Goal: Task Accomplishment & Management: Manage account settings

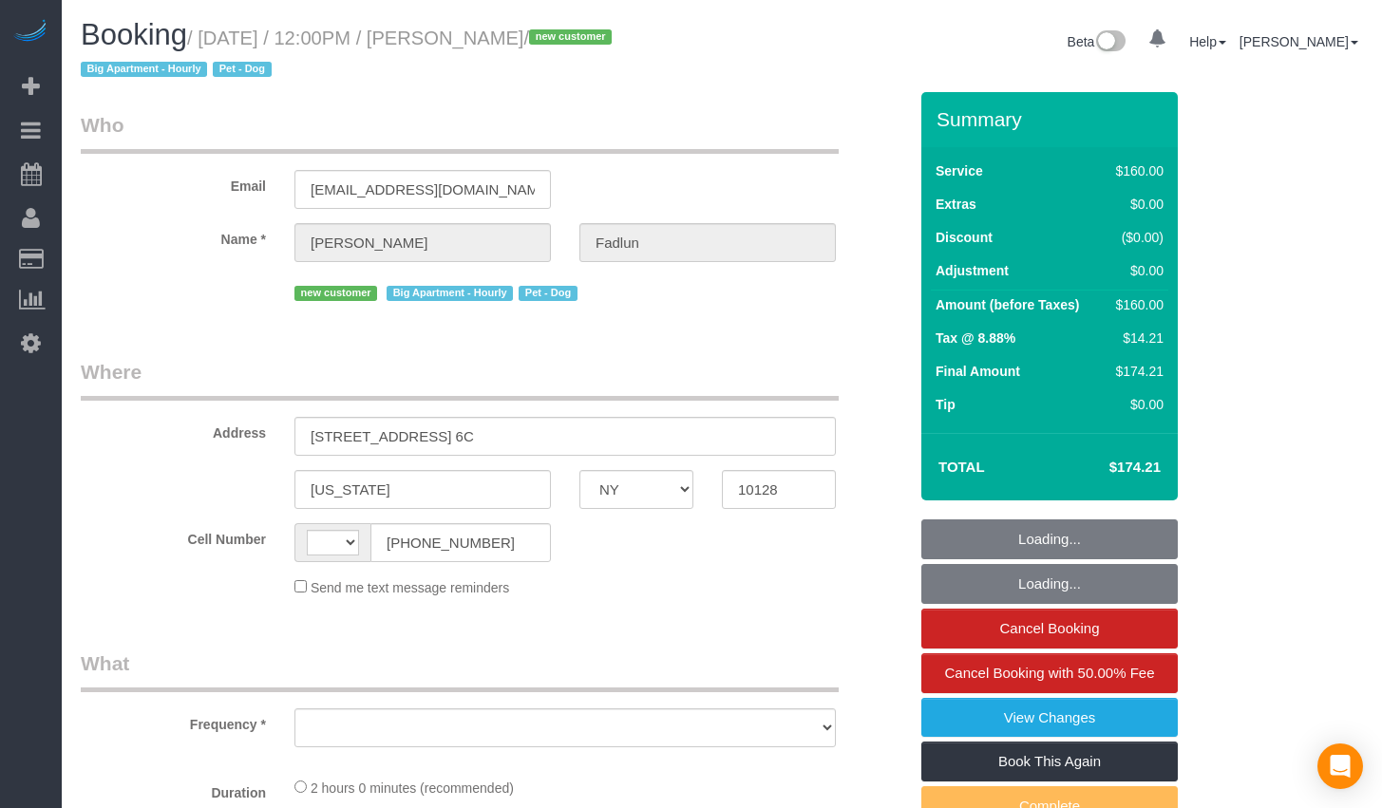
select select "NY"
select select "object:385"
select select "string:[GEOGRAPHIC_DATA]"
select select "string:stripe-pm_1RxuG34VGloSiKo7gfEAkAJo"
select select "spot1"
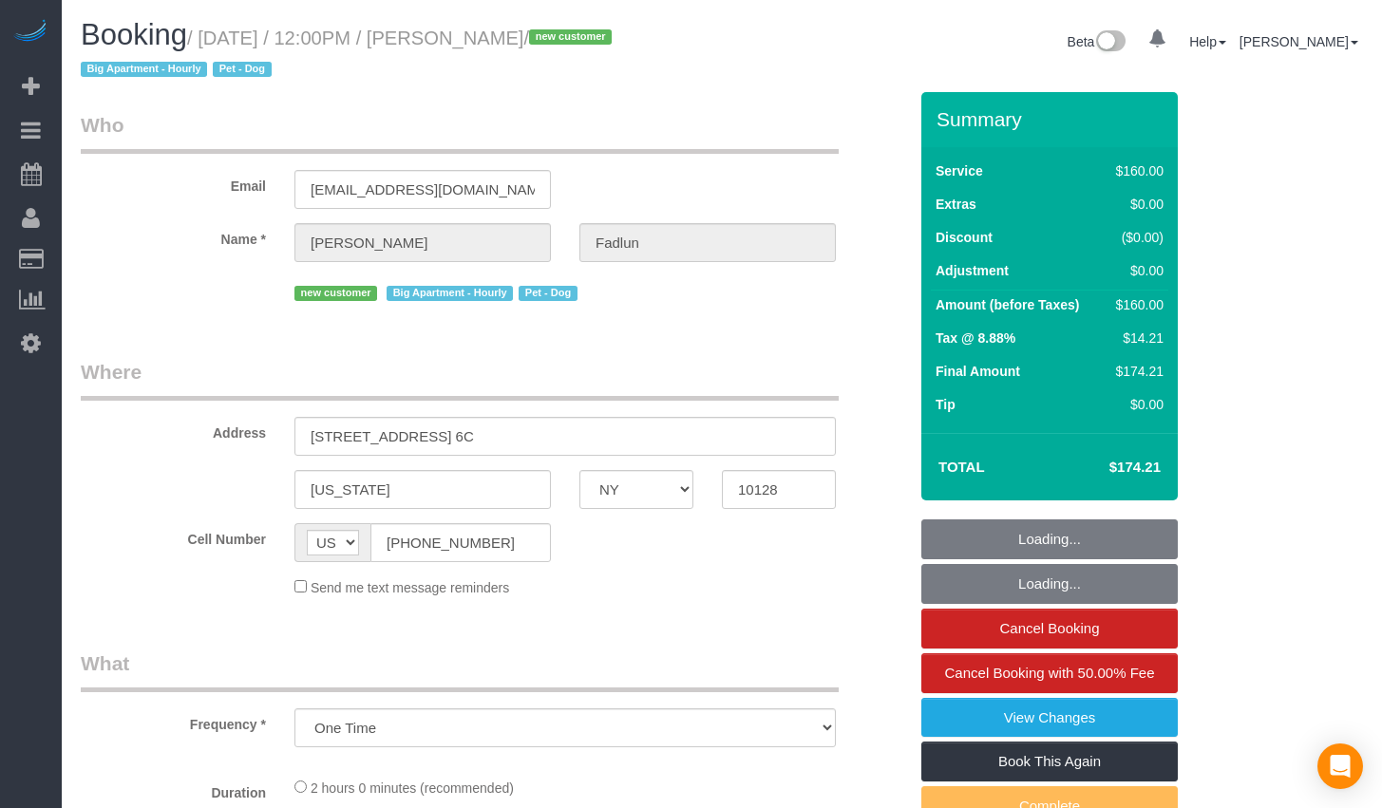
select select "number:89"
select select "number:72"
select select "number:13"
select select "number:5"
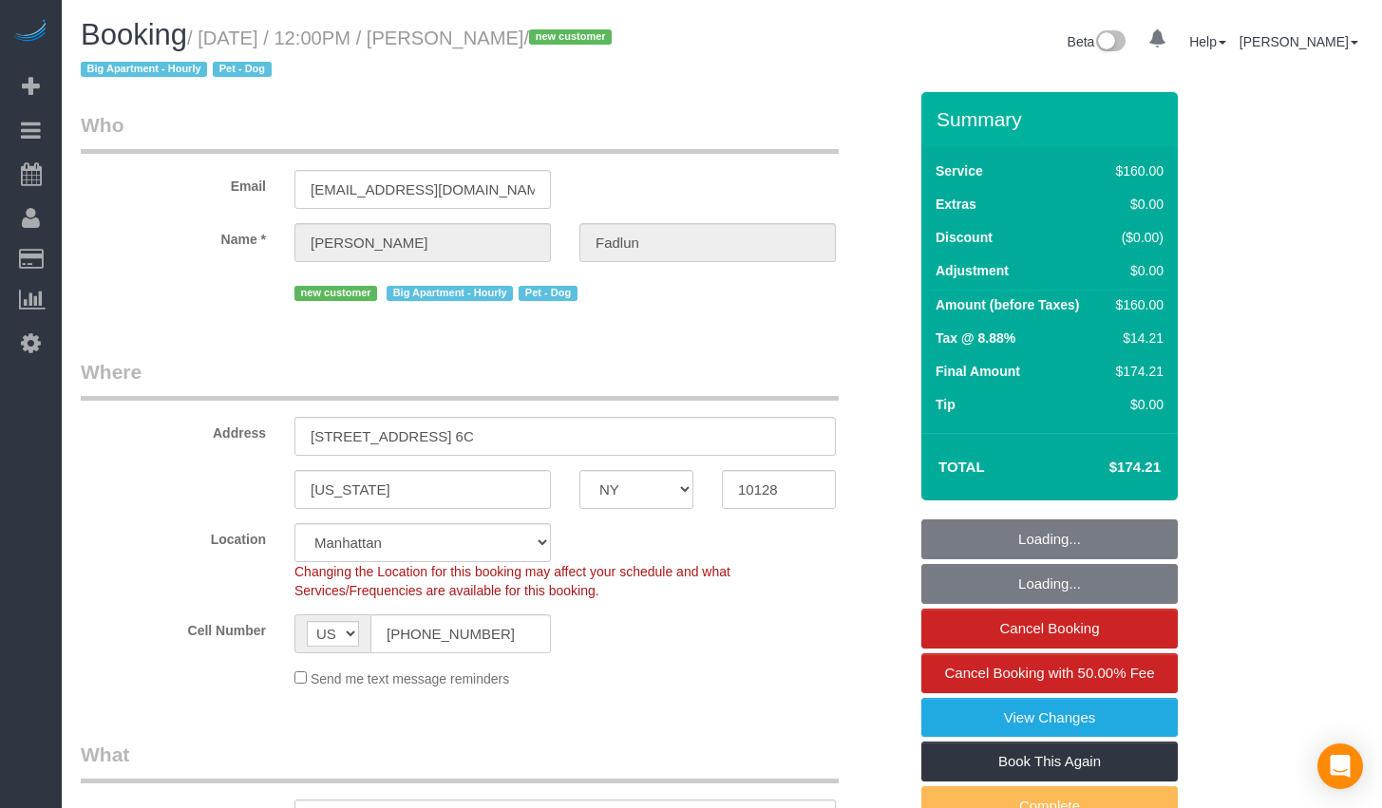
select select "object:869"
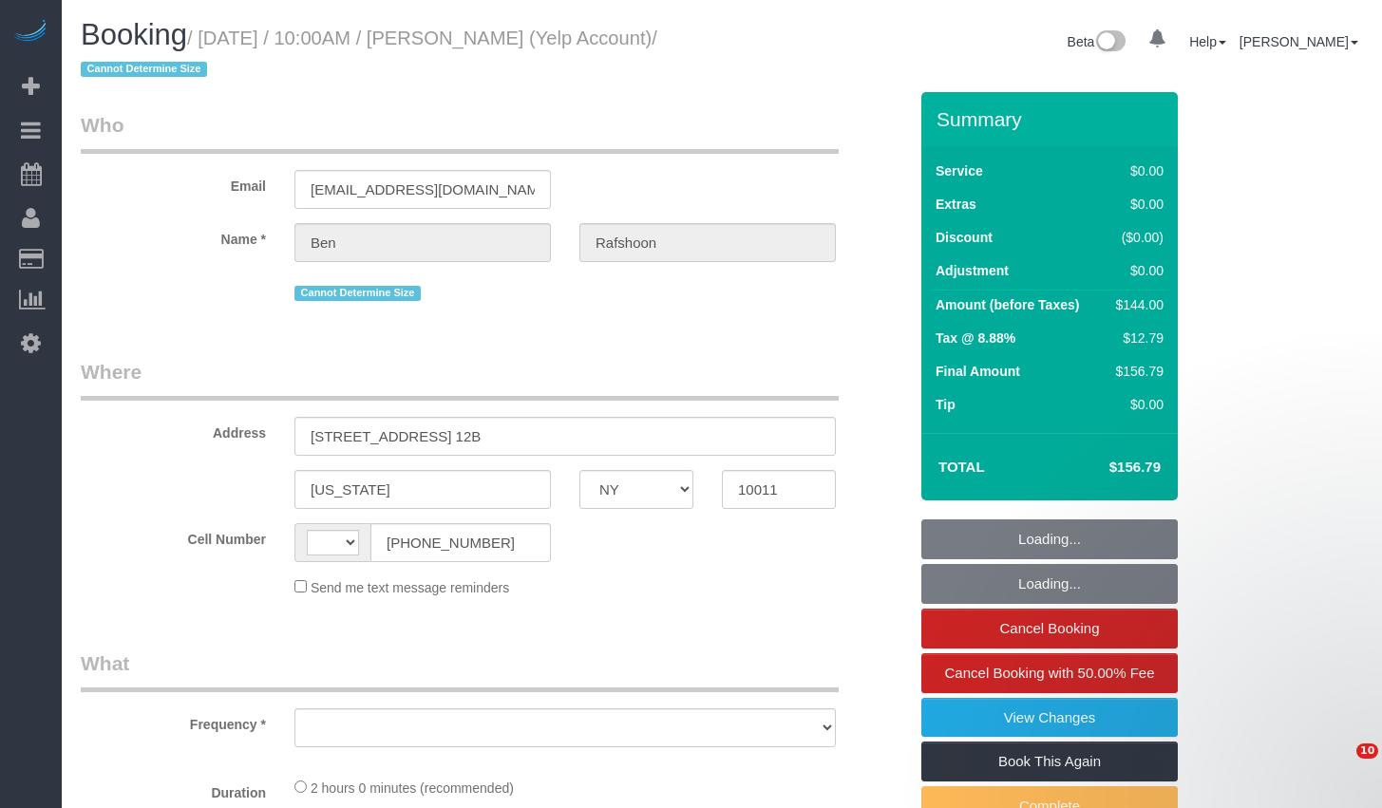
select select "NY"
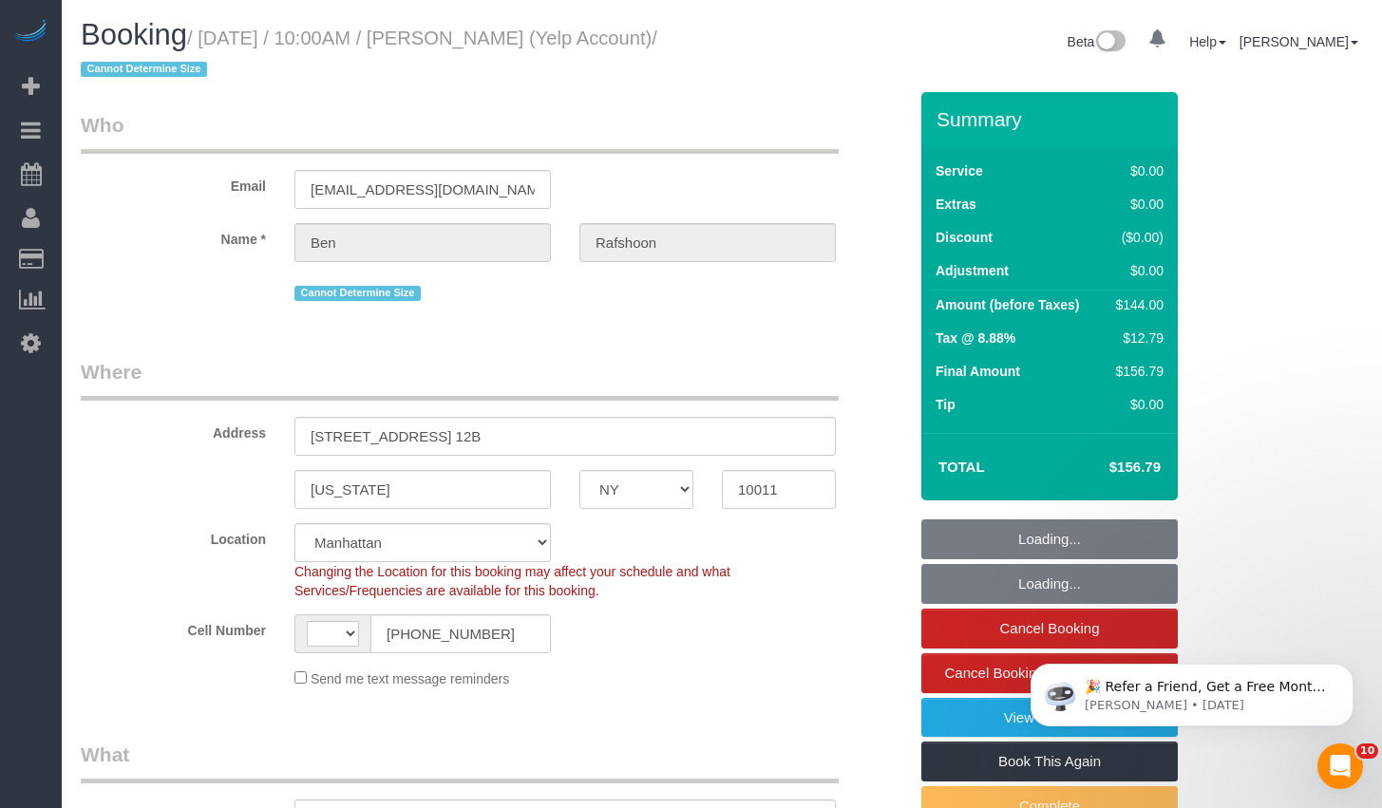
select select "1"
select select "number:89"
select select "number:90"
select select "number:15"
select select "number:7"
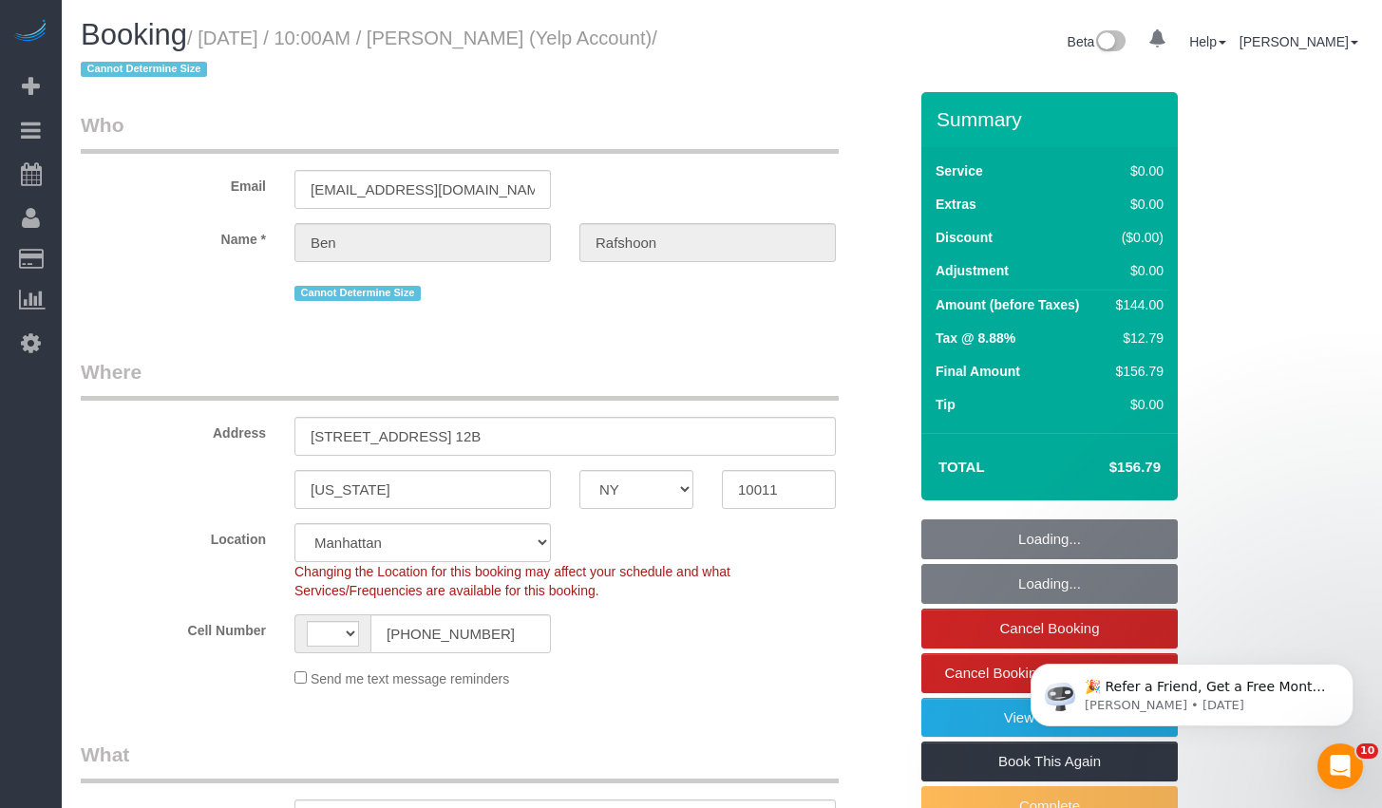
select select "string:[GEOGRAPHIC_DATA]"
select select "object:874"
select select "string:stripe-pm_1QBkcr4VGloSiKo7SXTBdANX"
select select "spot1"
select select "1"
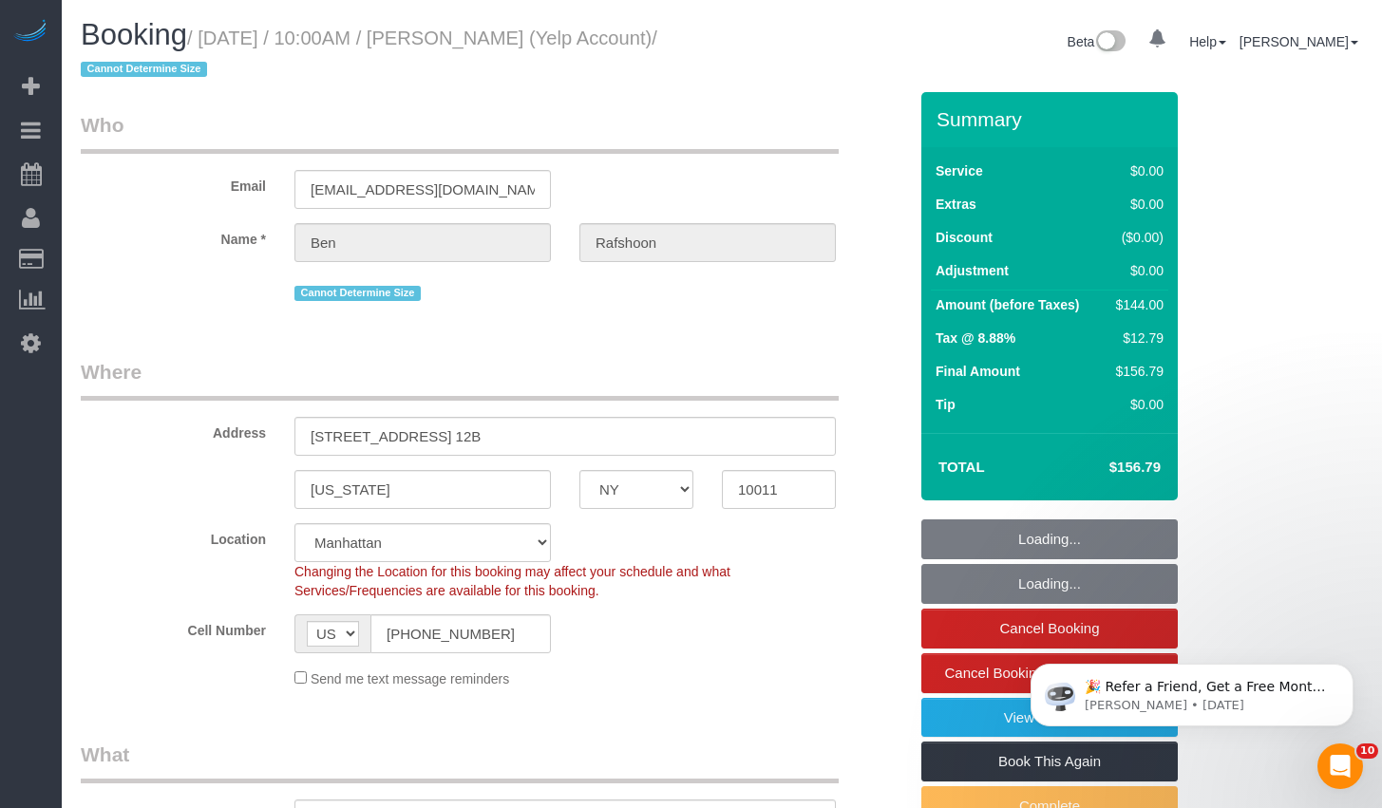
select select "object:1335"
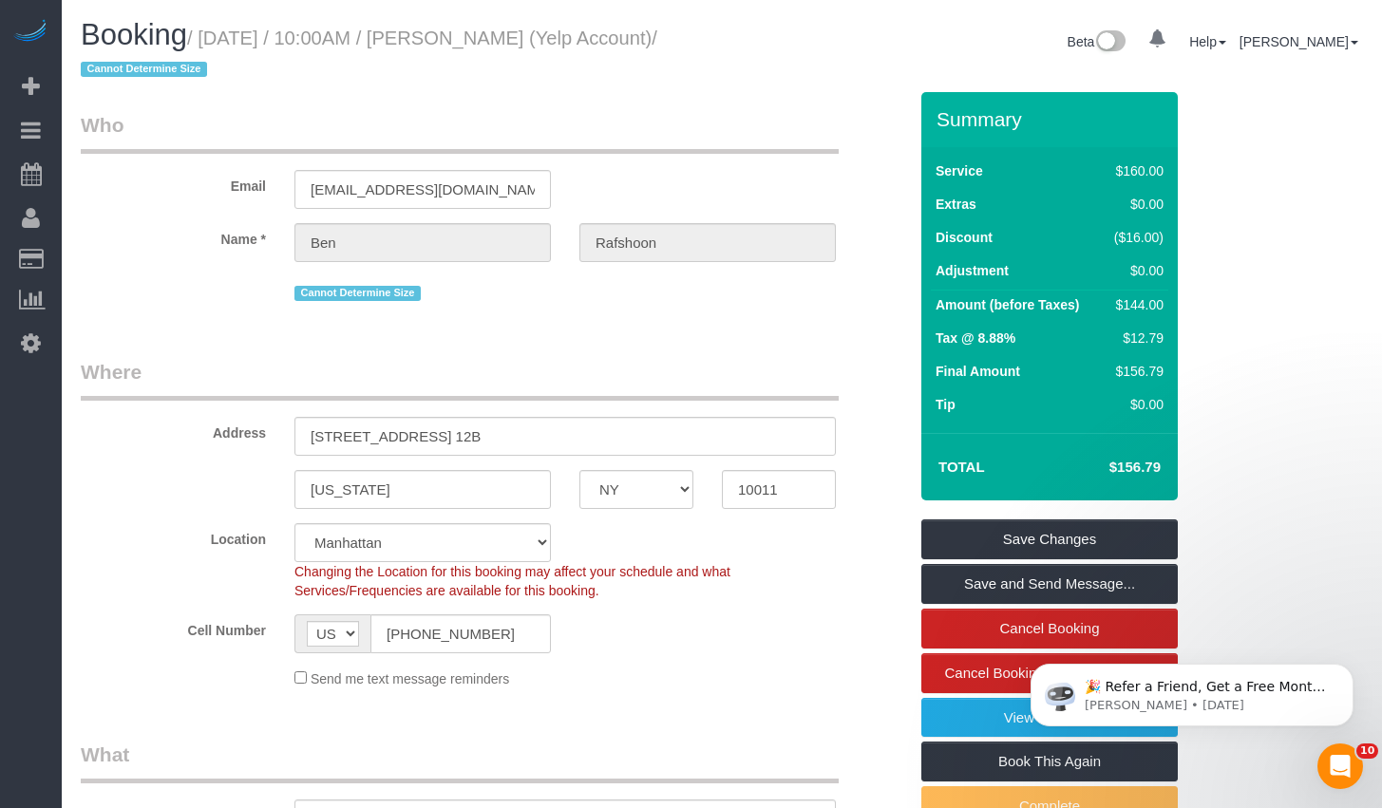
drag, startPoint x: 215, startPoint y: 35, endPoint x: 157, endPoint y: 81, distance: 73.7
click at [157, 81] on small "/ August 22, 2025 / 10:00AM / Ben Rafshoon (Yelp Account) / Cannot Determine Si…" at bounding box center [369, 54] width 577 height 53
copy small "August 22, 2025 / 10:00AM / Ben Rafshoon (Yelp Account)"
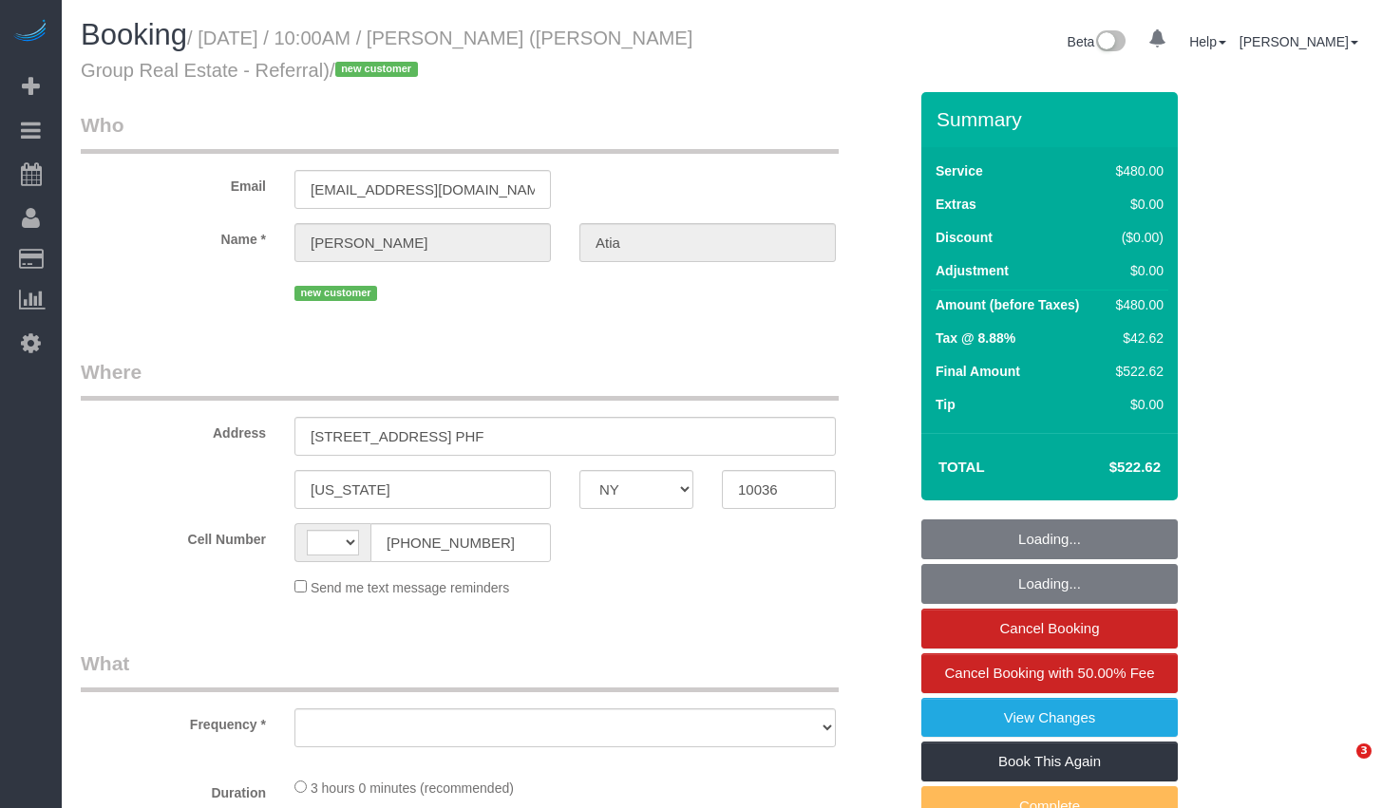
select select "NY"
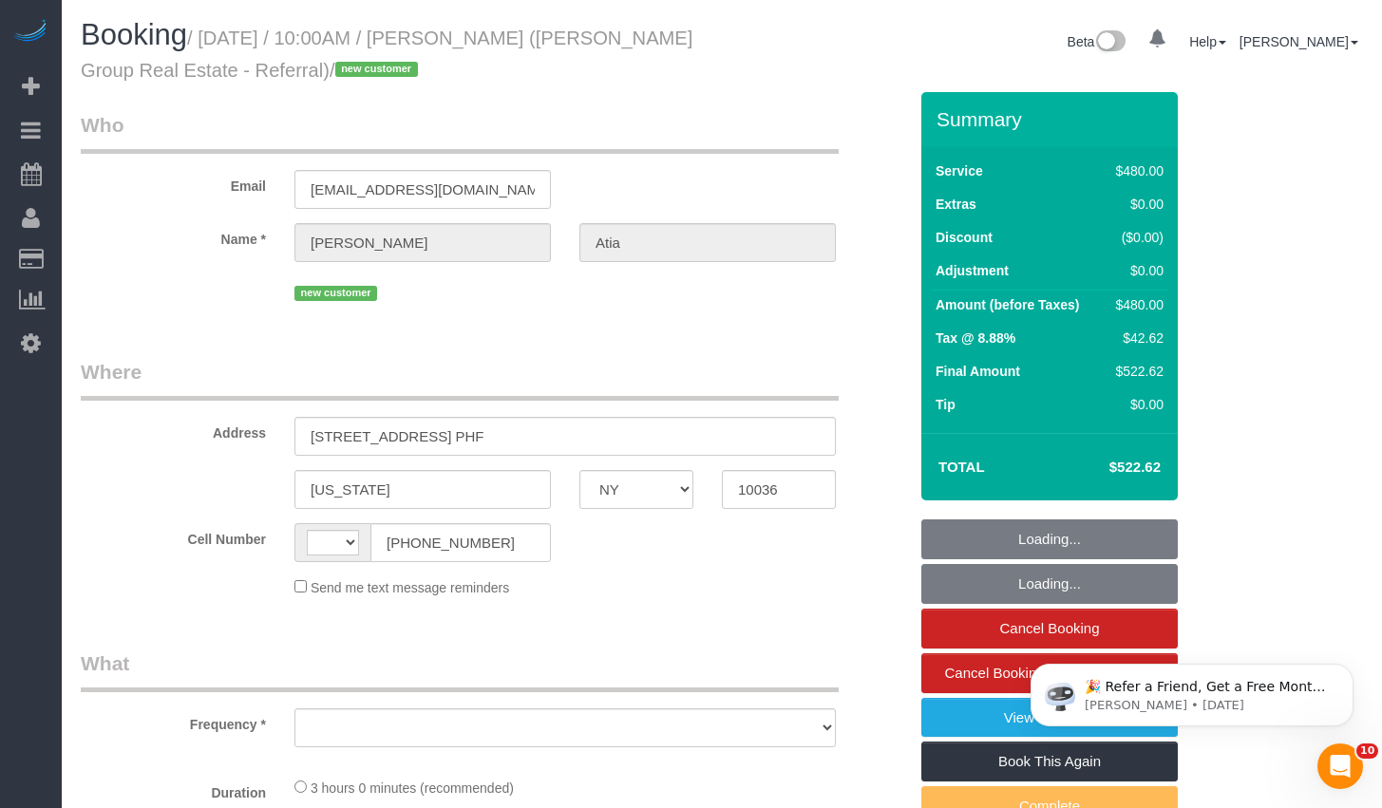
select select "string:[GEOGRAPHIC_DATA]"
select select "string:stripe-pm_1RxwrB4VGloSiKo7jZeTVqLv"
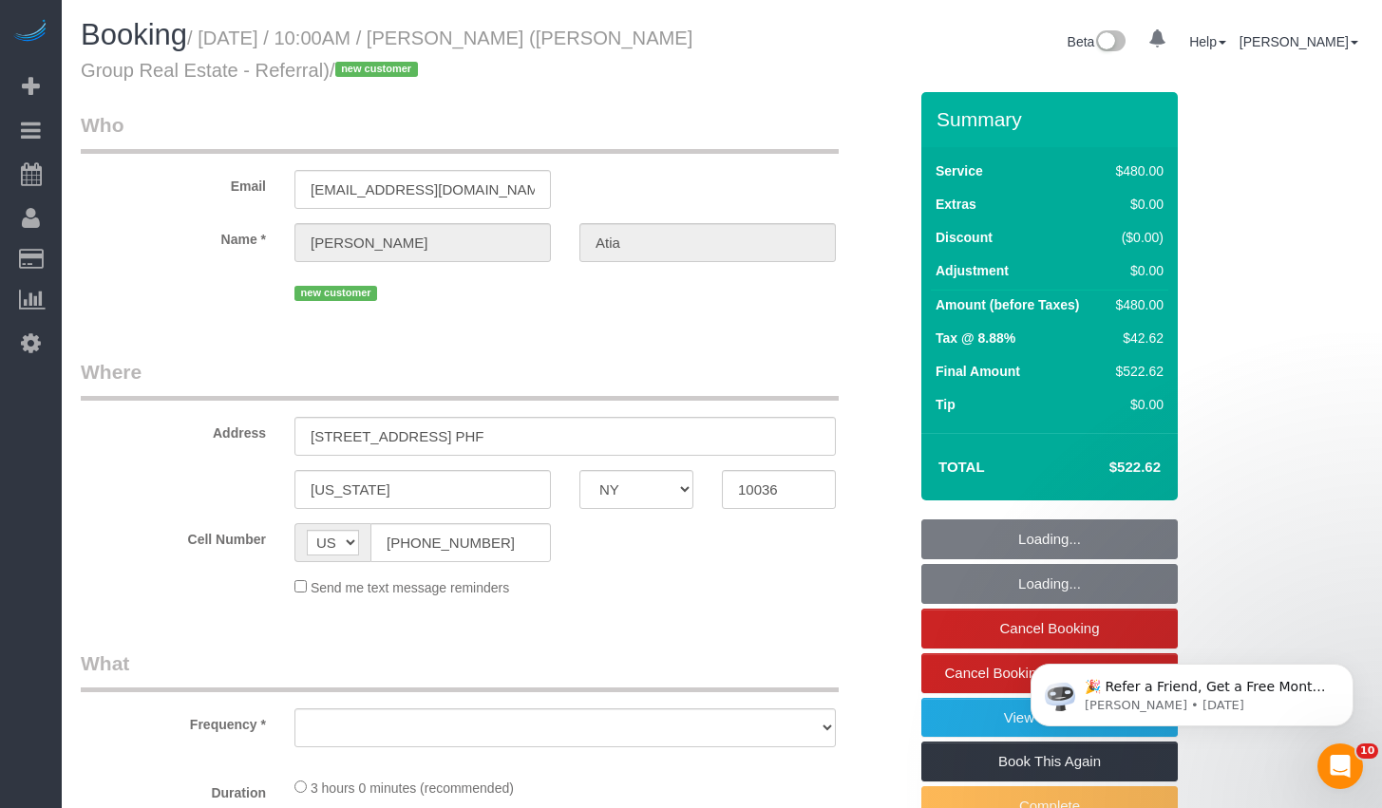
select select "object:647"
select select "number:89"
select select "number:90"
select select "number:15"
select select "number:6"
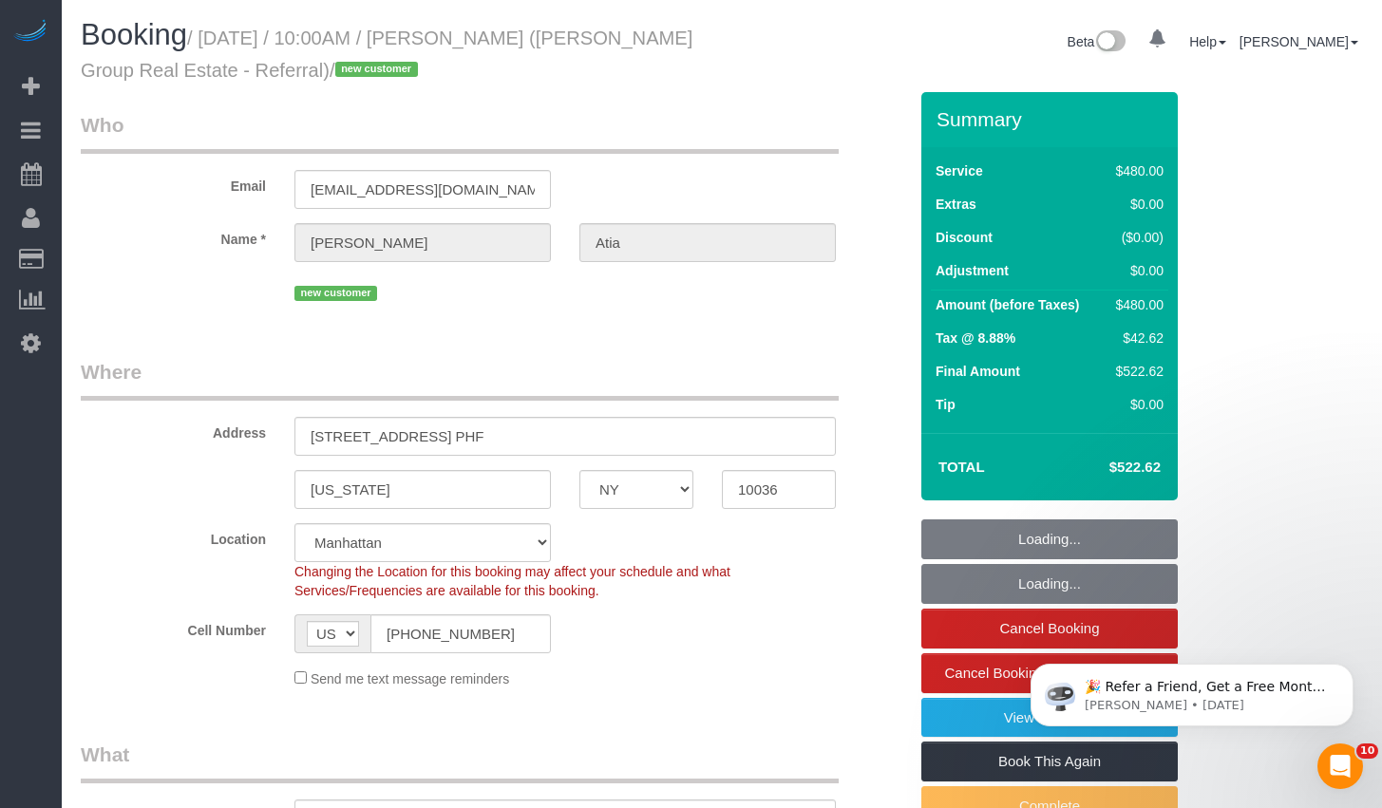
select select "object:930"
select select "2"
select select "180"
select select "spot1"
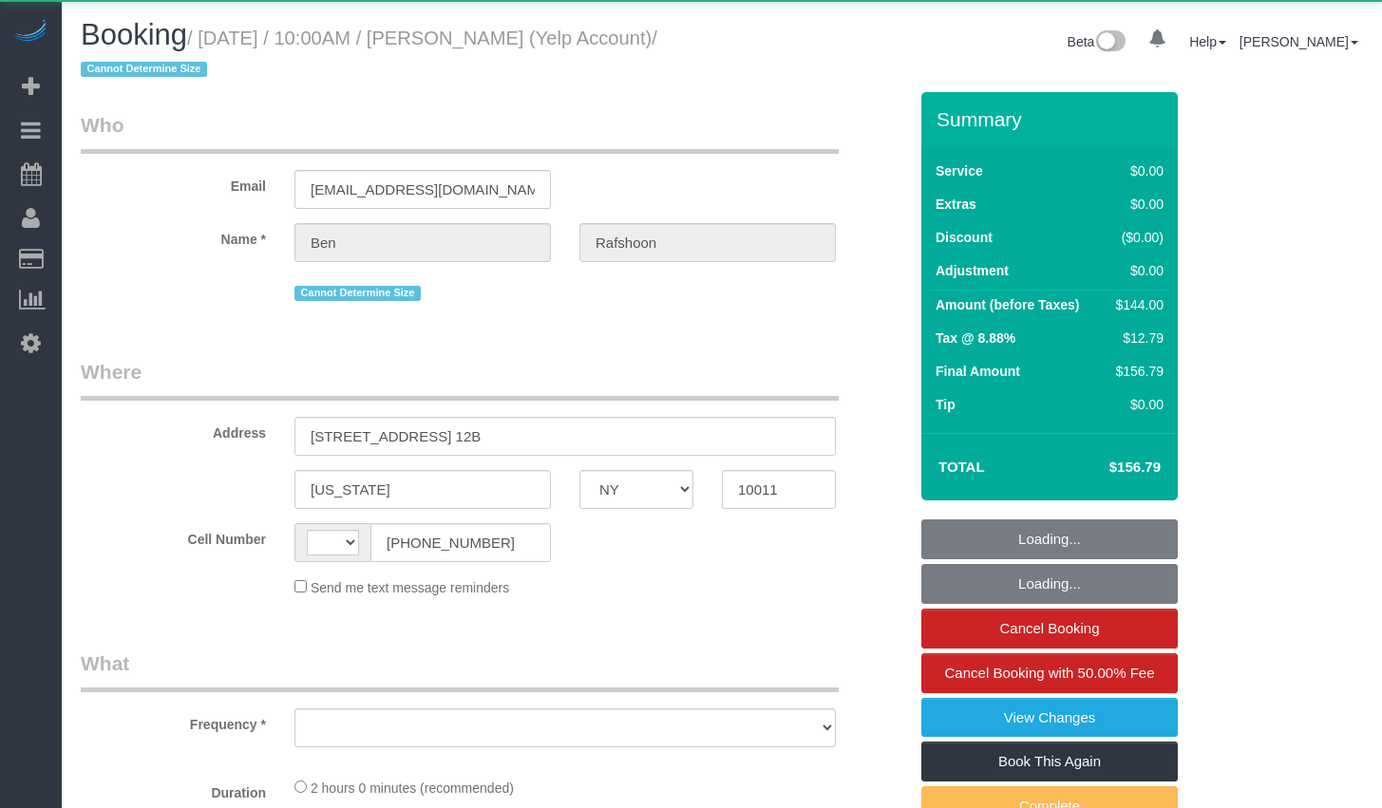
select select "NY"
select select "string:[GEOGRAPHIC_DATA]"
select select "number:89"
select select "number:90"
select select "number:15"
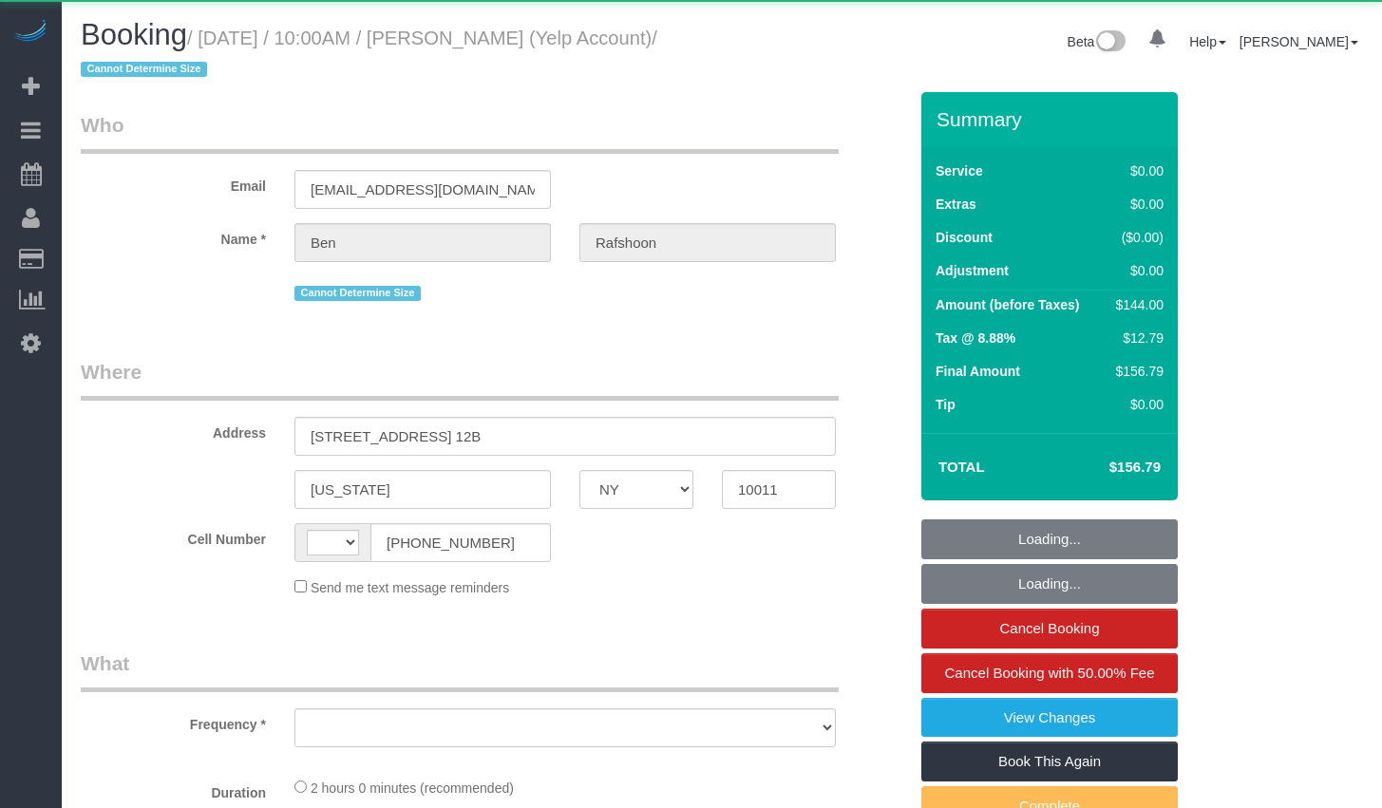
select select "number:7"
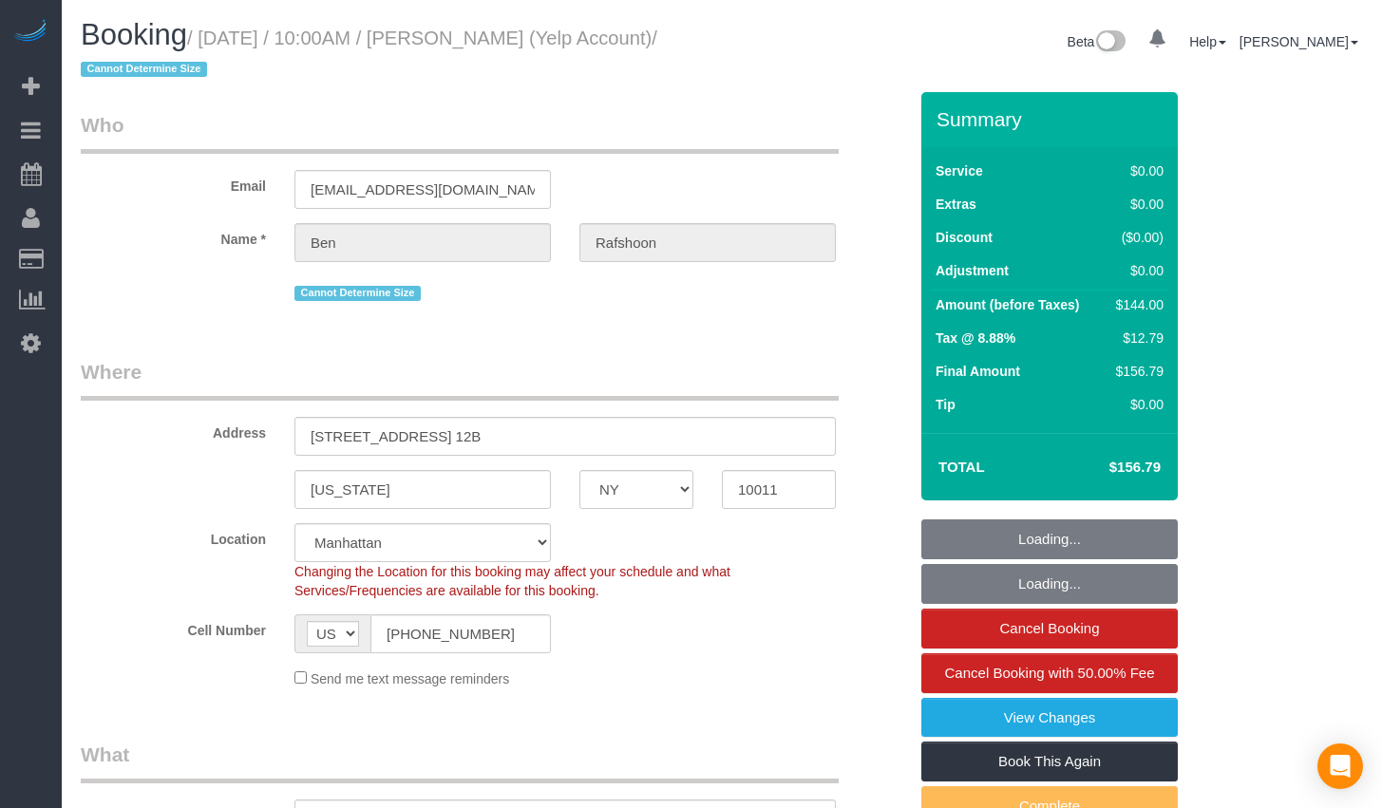
select select "string:stripe-pm_1QBkcr4VGloSiKo7SXTBdANX"
select select "object:775"
select select "spot1"
select select "object:1299"
select select "1"
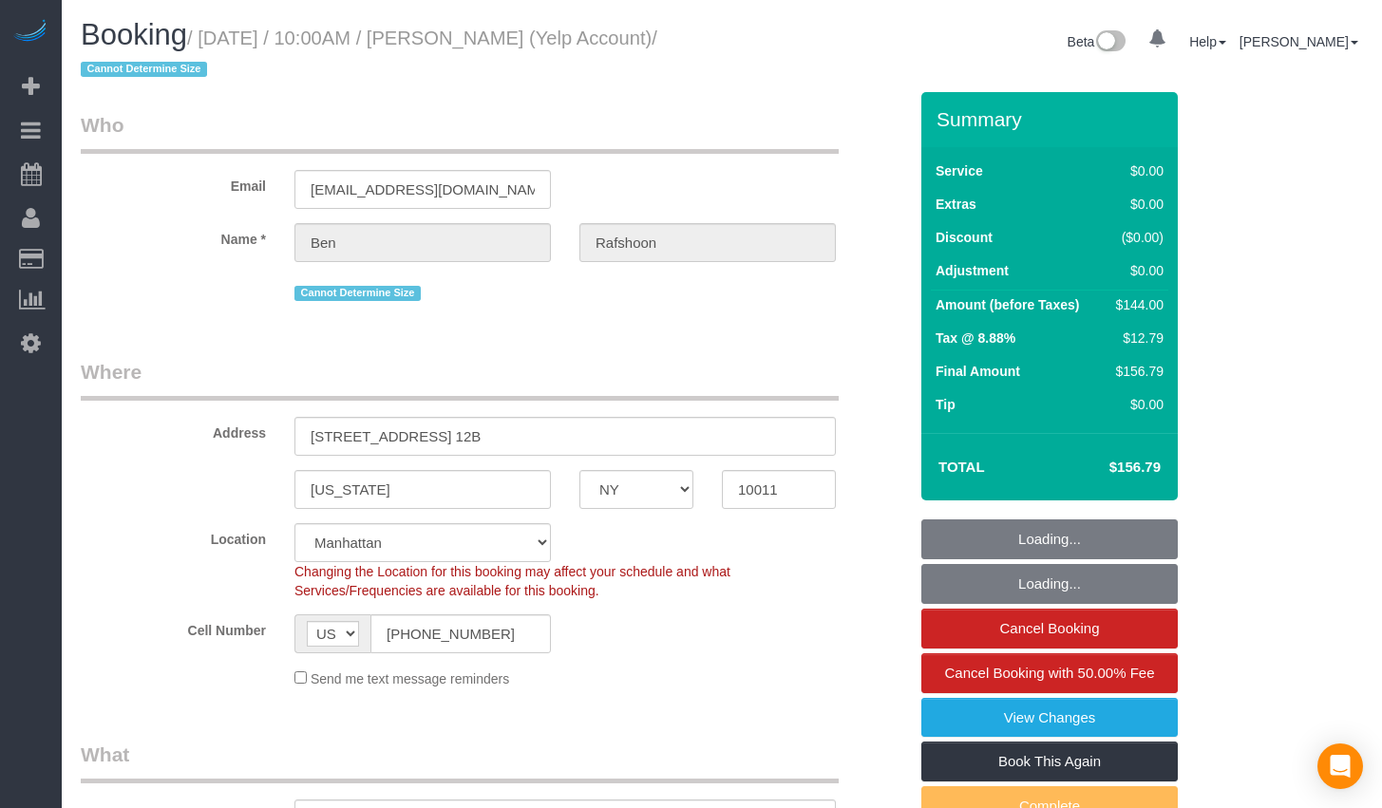
select select "1"
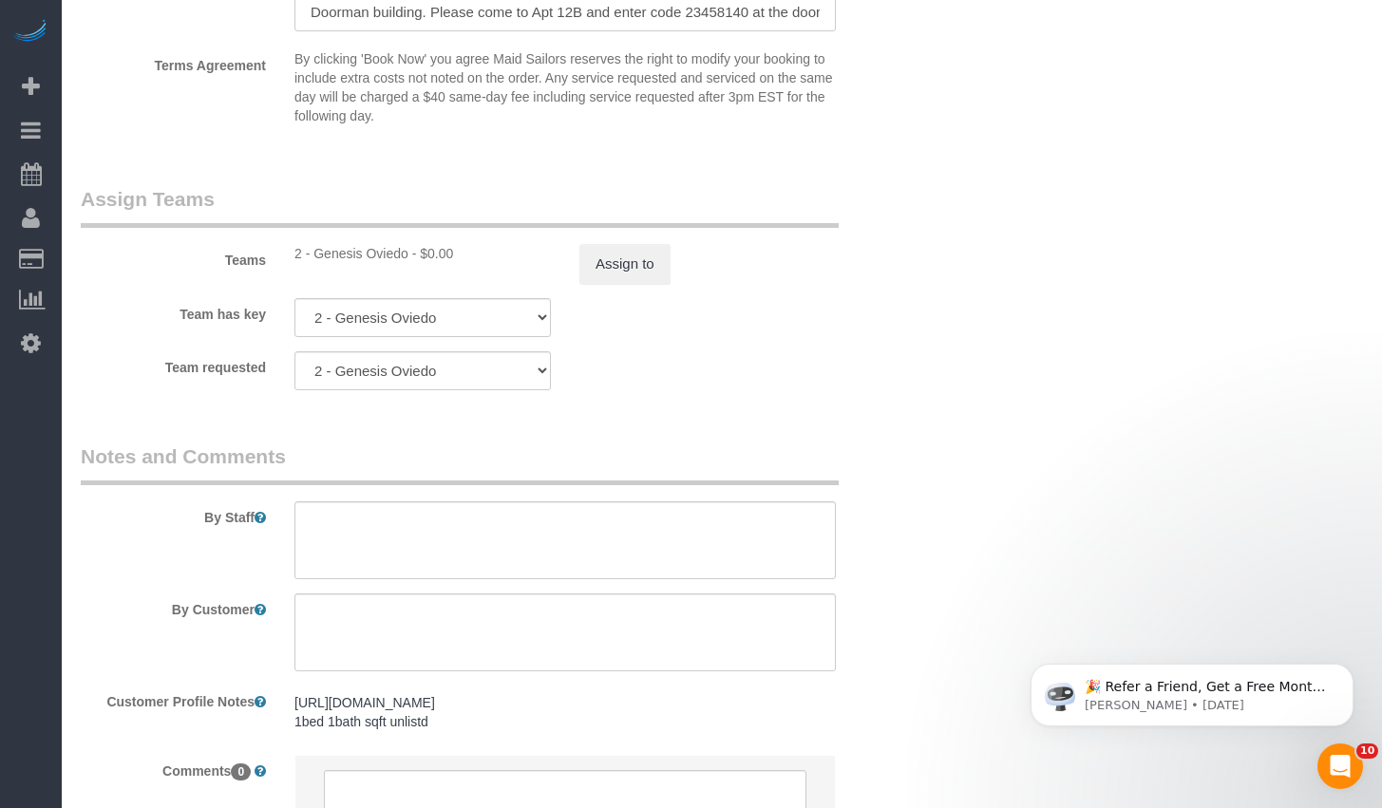
scroll to position [2638, 0]
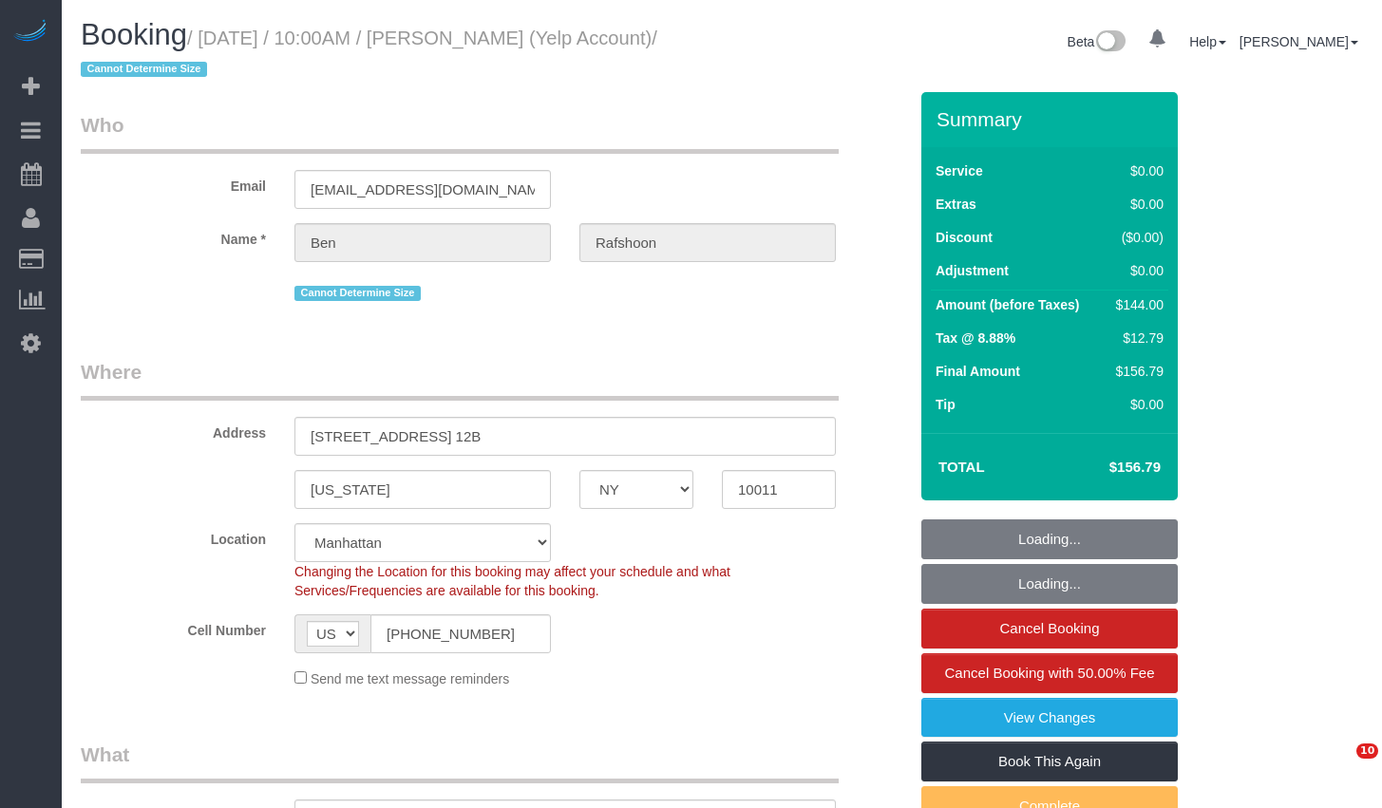
select select "NY"
select select "object:1299"
select select "1"
select select "spot1"
select select "number:89"
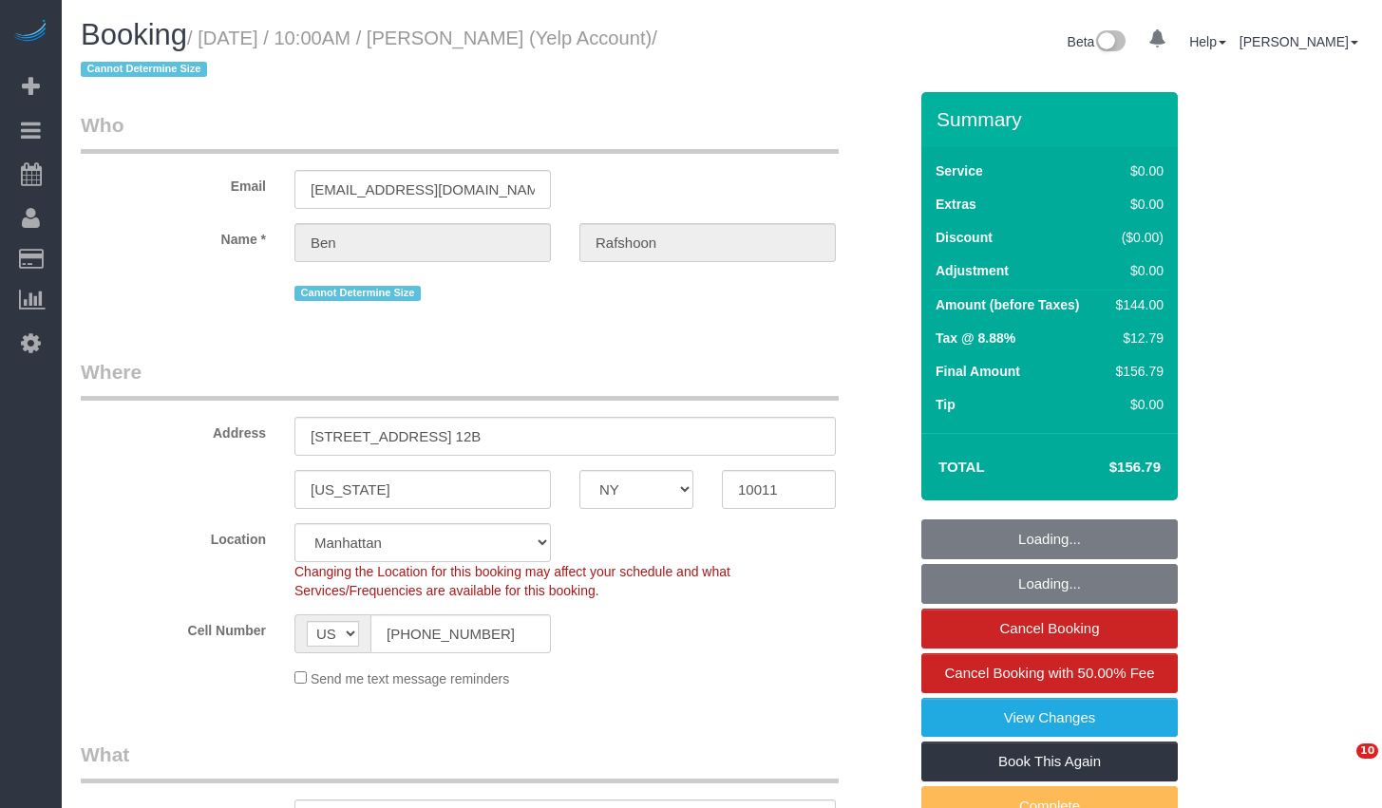
select select "number:90"
select select "number:15"
select select "number:7"
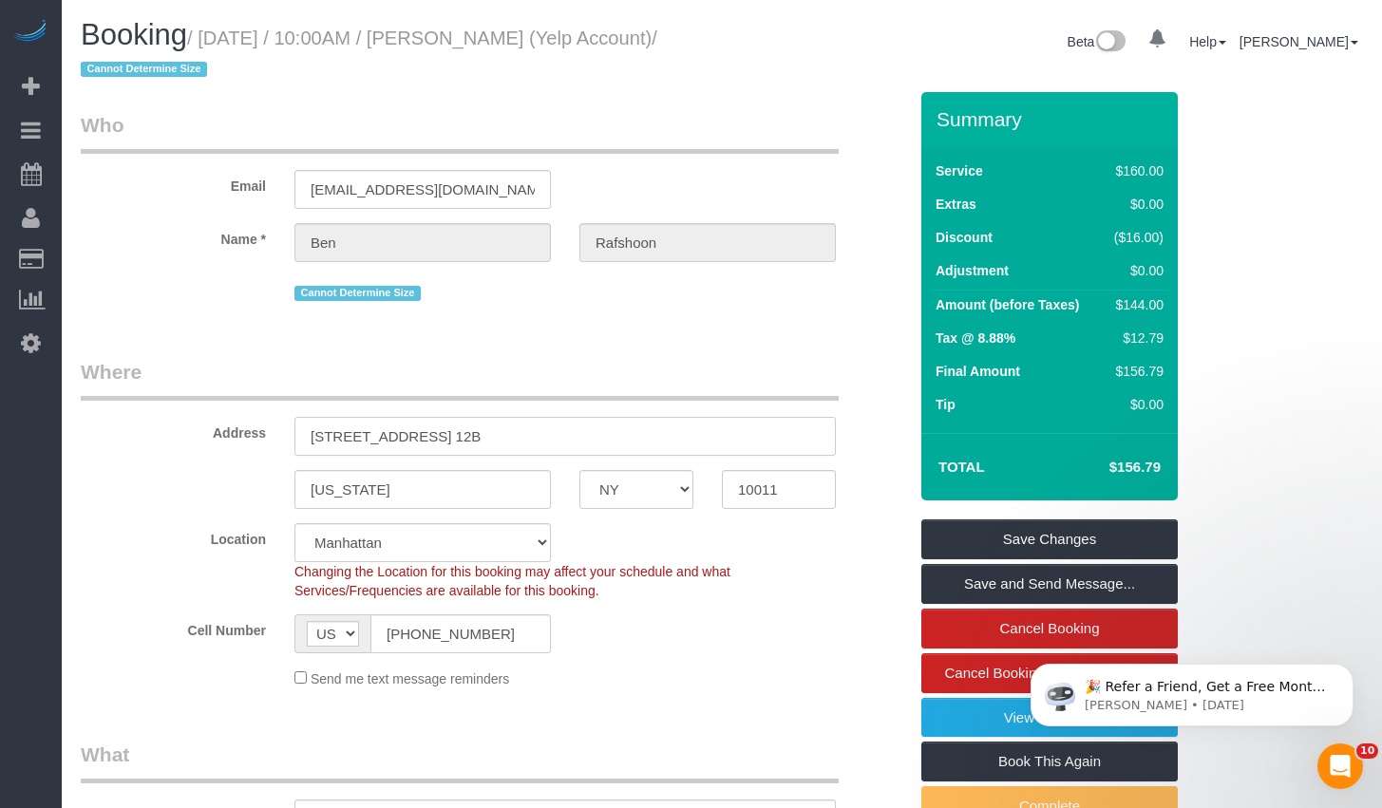
drag, startPoint x: 539, startPoint y: 442, endPoint x: 210, endPoint y: 412, distance: 329.9
click at [210, 412] on div "Address 250 West 19th Street, Apt. 12B" at bounding box center [493, 407] width 855 height 98
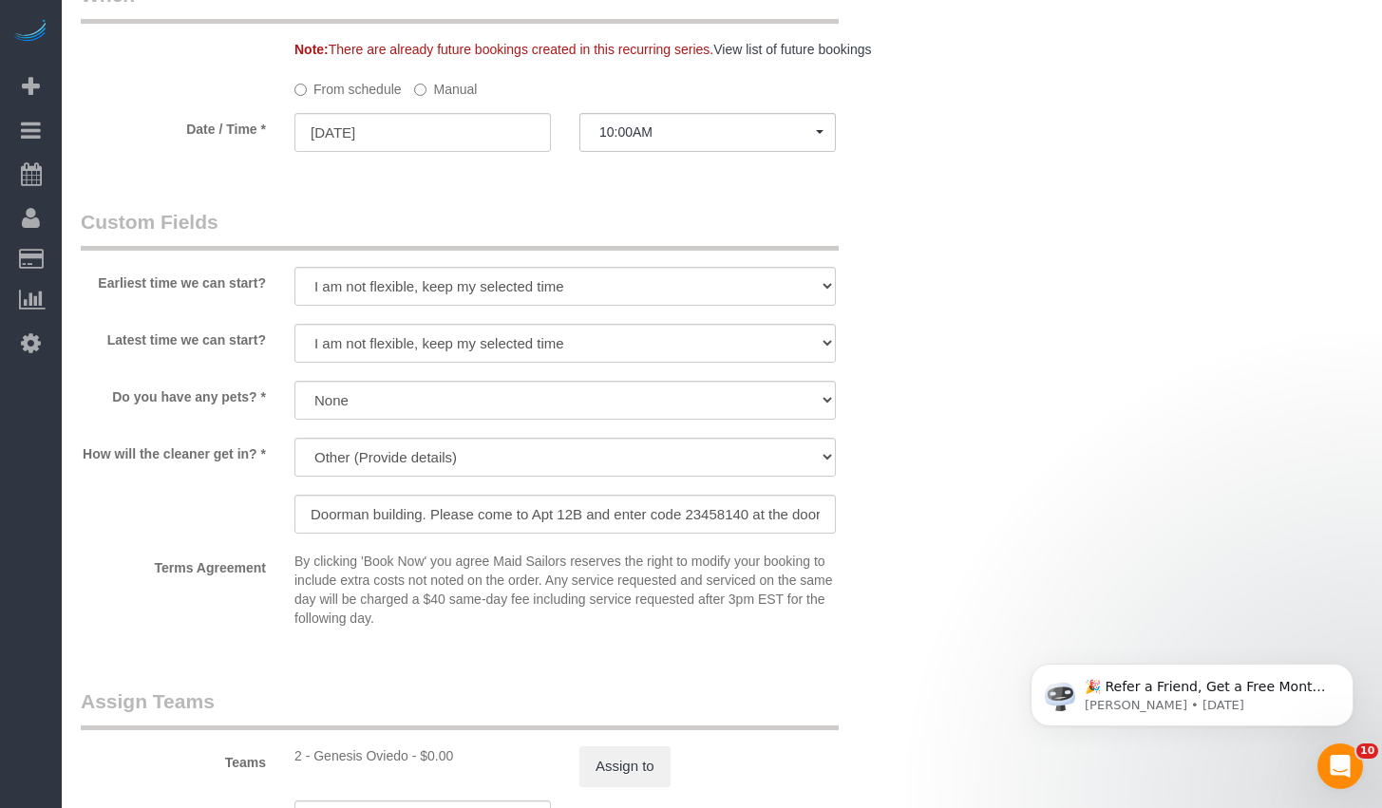
scroll to position [2059, 0]
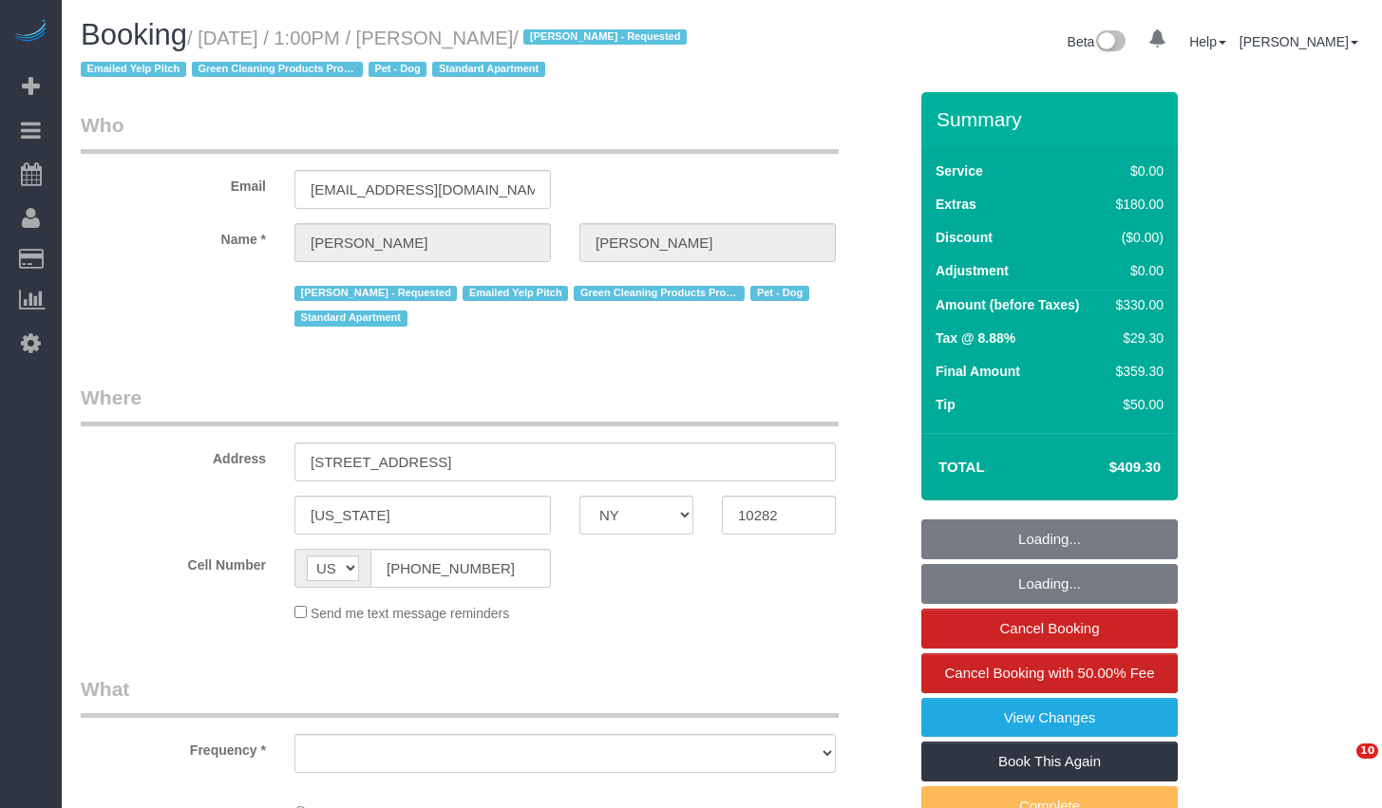
select select "NY"
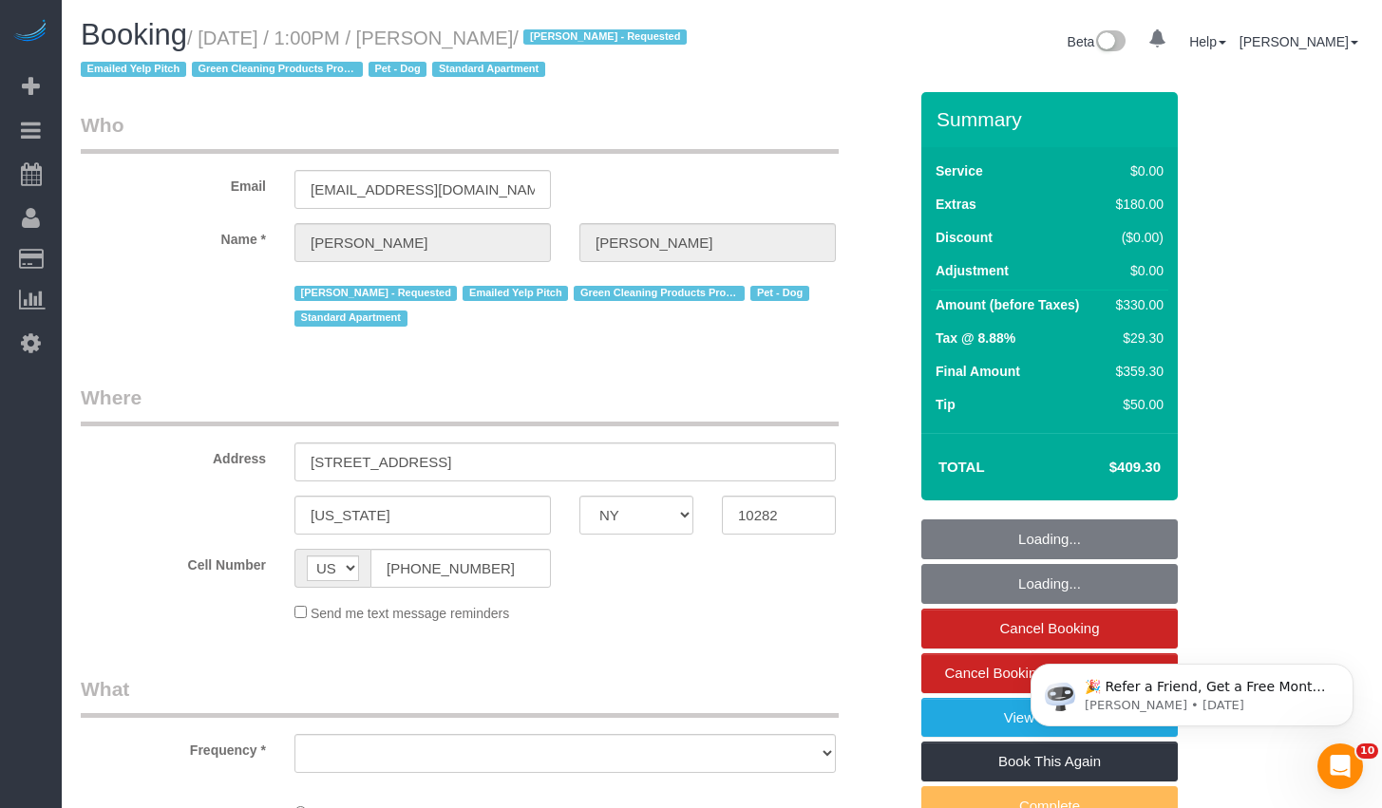
select select "object:640"
select select "spot1"
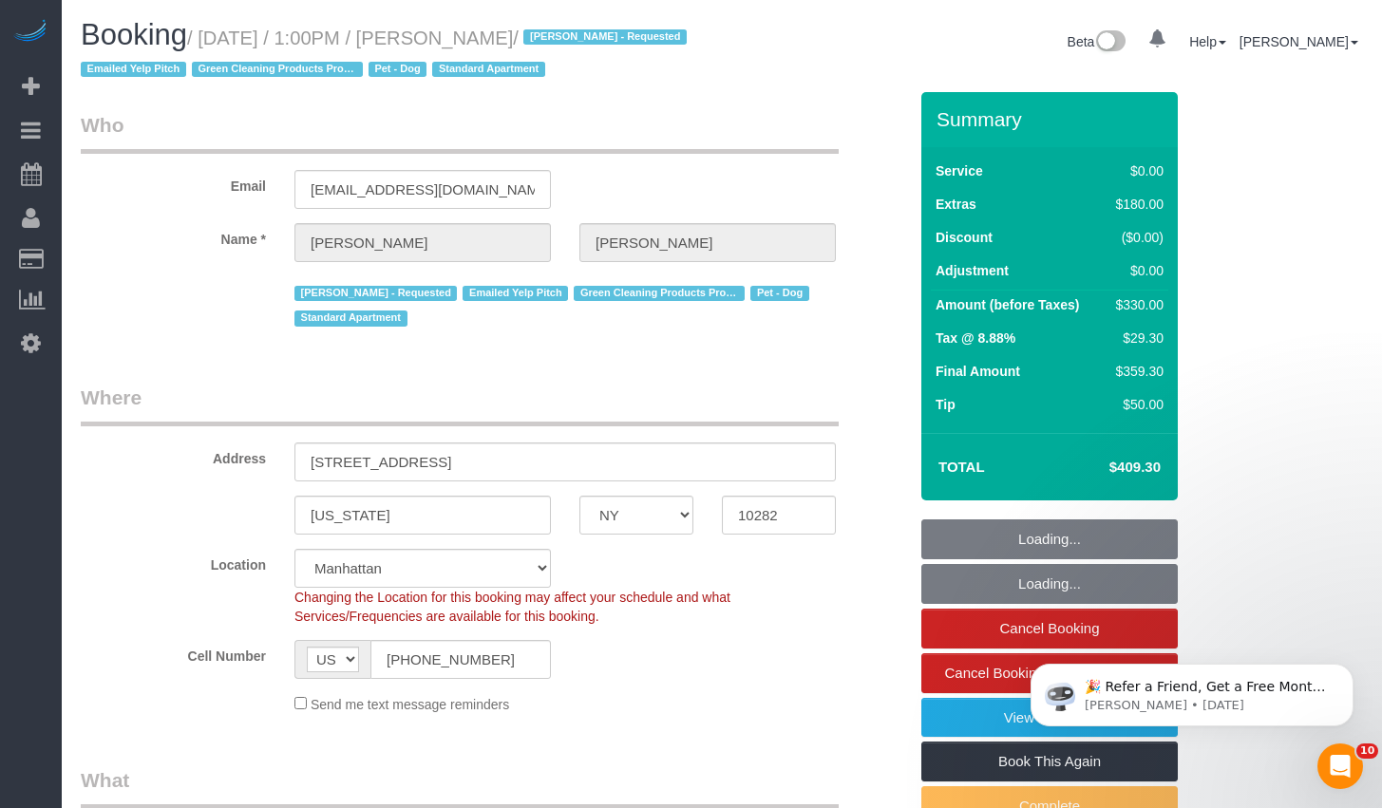
select select "object:754"
select select "string:stripe-pm_1RBFiE4VGloSiKo7uWnidLkO"
select select "number:59"
select select "number:73"
select select "number:13"
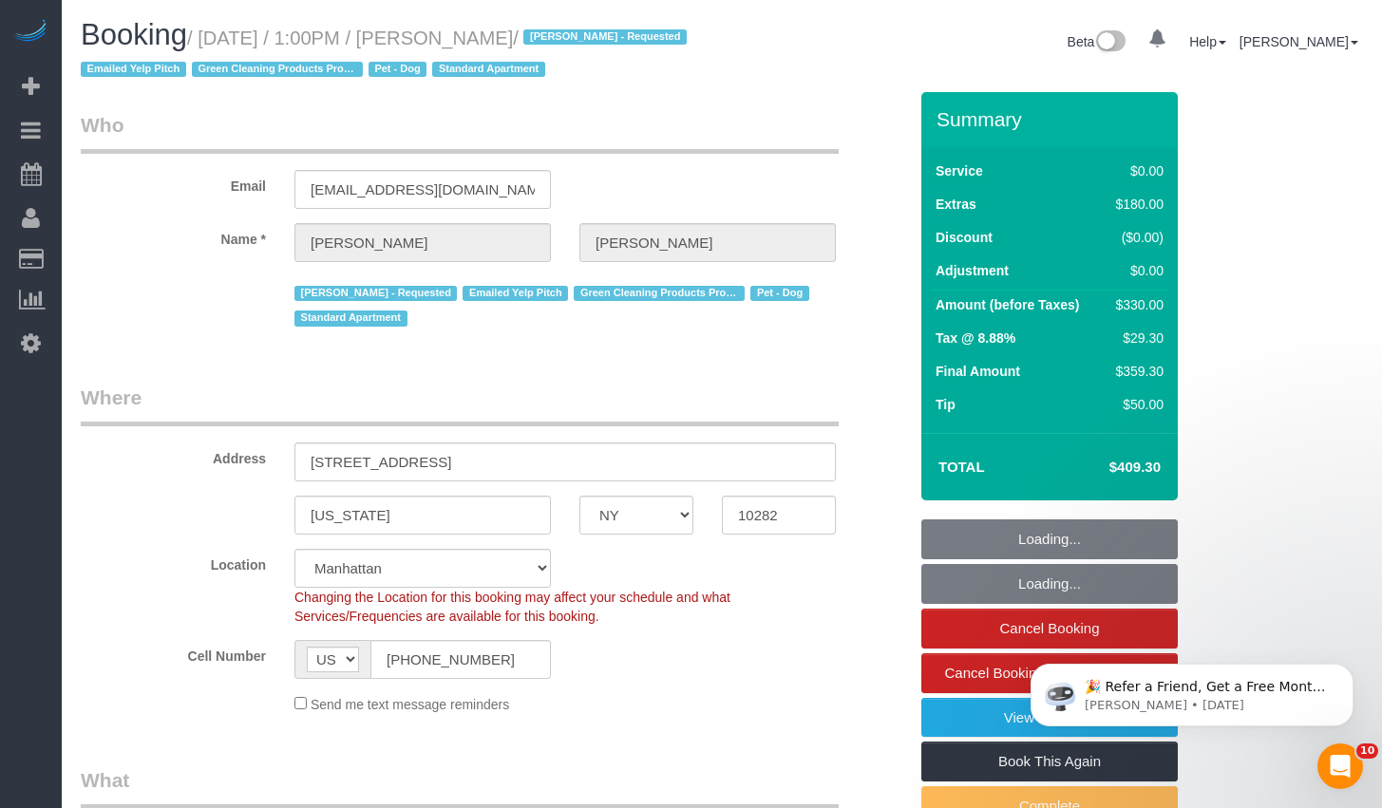
select select "number:5"
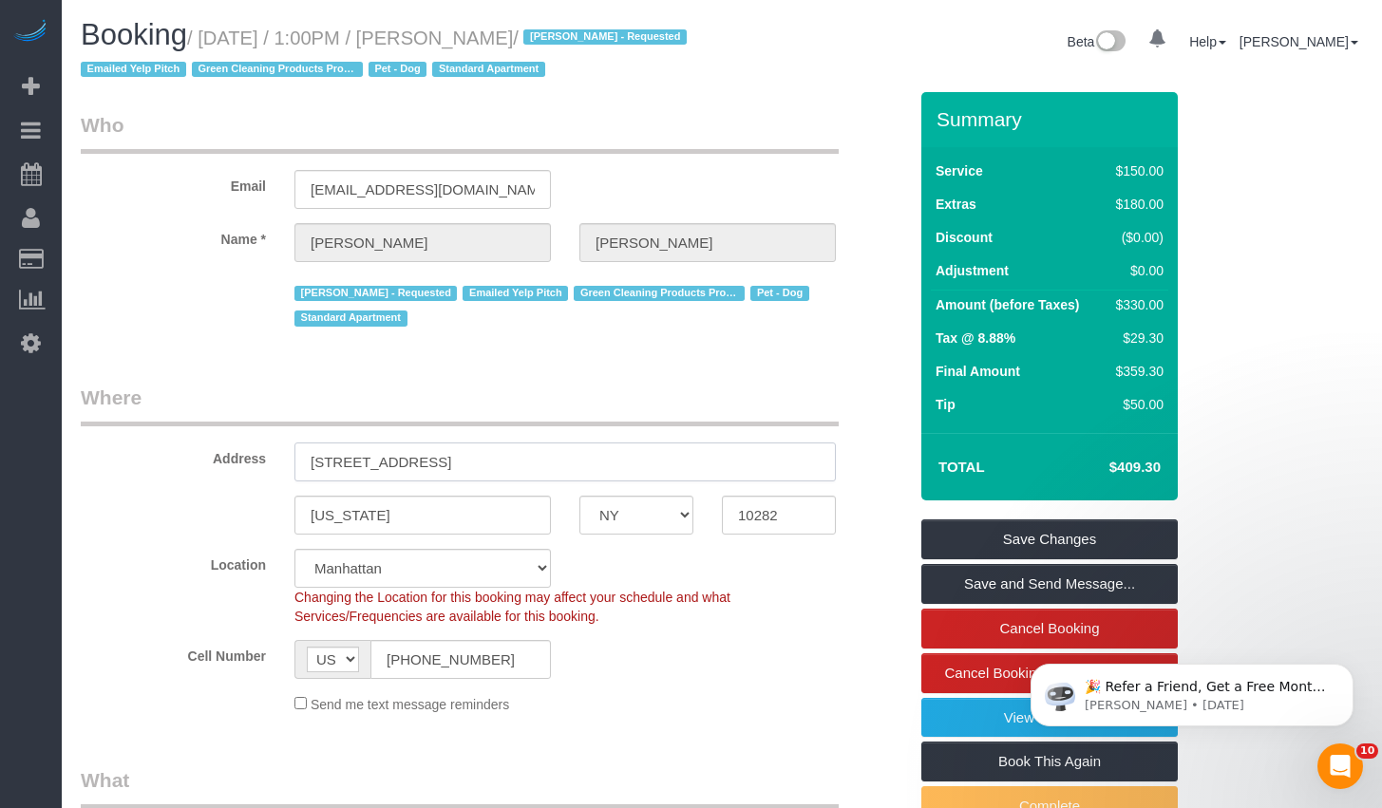
click at [502, 482] on input "41 River Terrace, Apt 3605" at bounding box center [564, 462] width 541 height 39
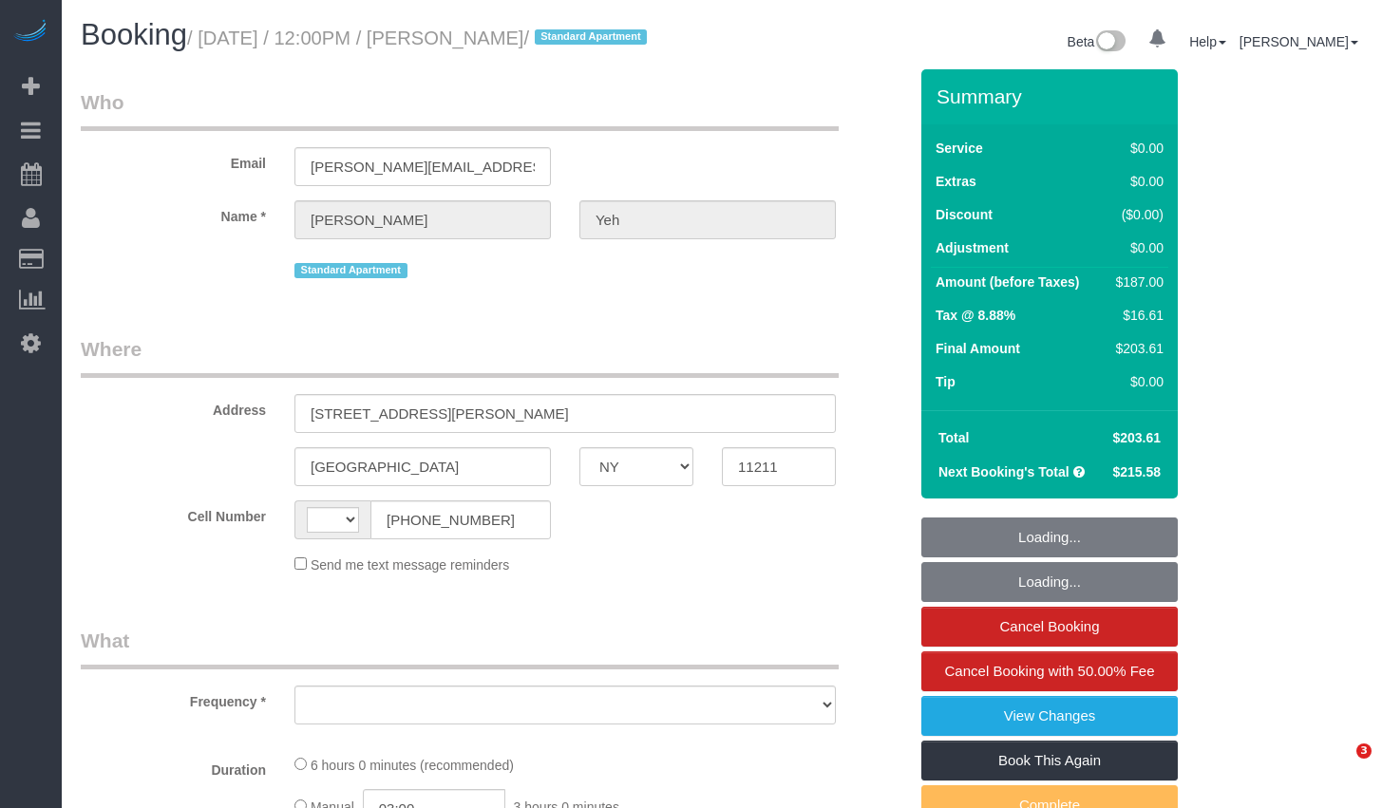
select select "NY"
select select "object:380"
select select "number:58"
select select "number:72"
select select "number:13"
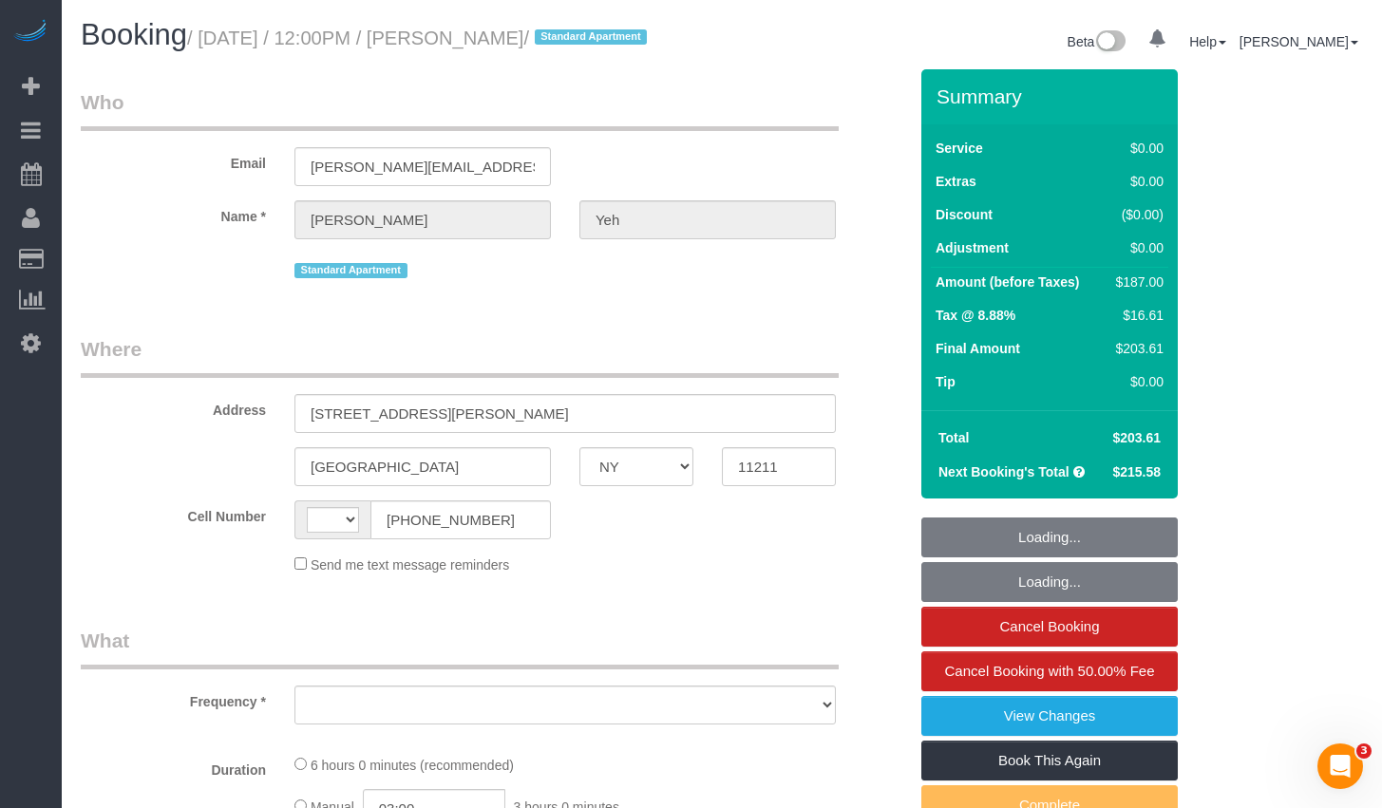
select select "number:5"
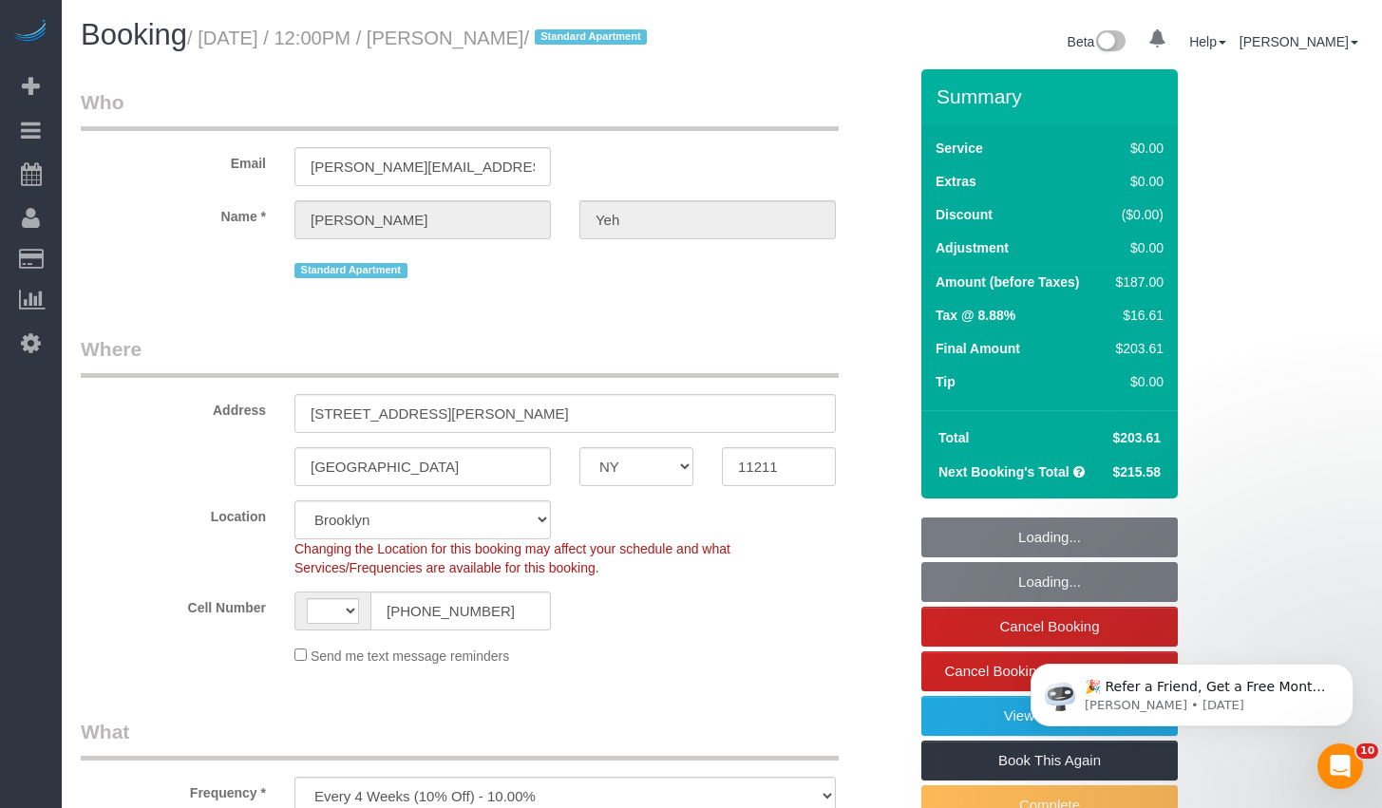
select select "object:531"
select select "string:[GEOGRAPHIC_DATA]"
select select "string:stripe-pm_1Rxekd4VGloSiKo75Y0la5Cq"
select select "spot1"
select select "2"
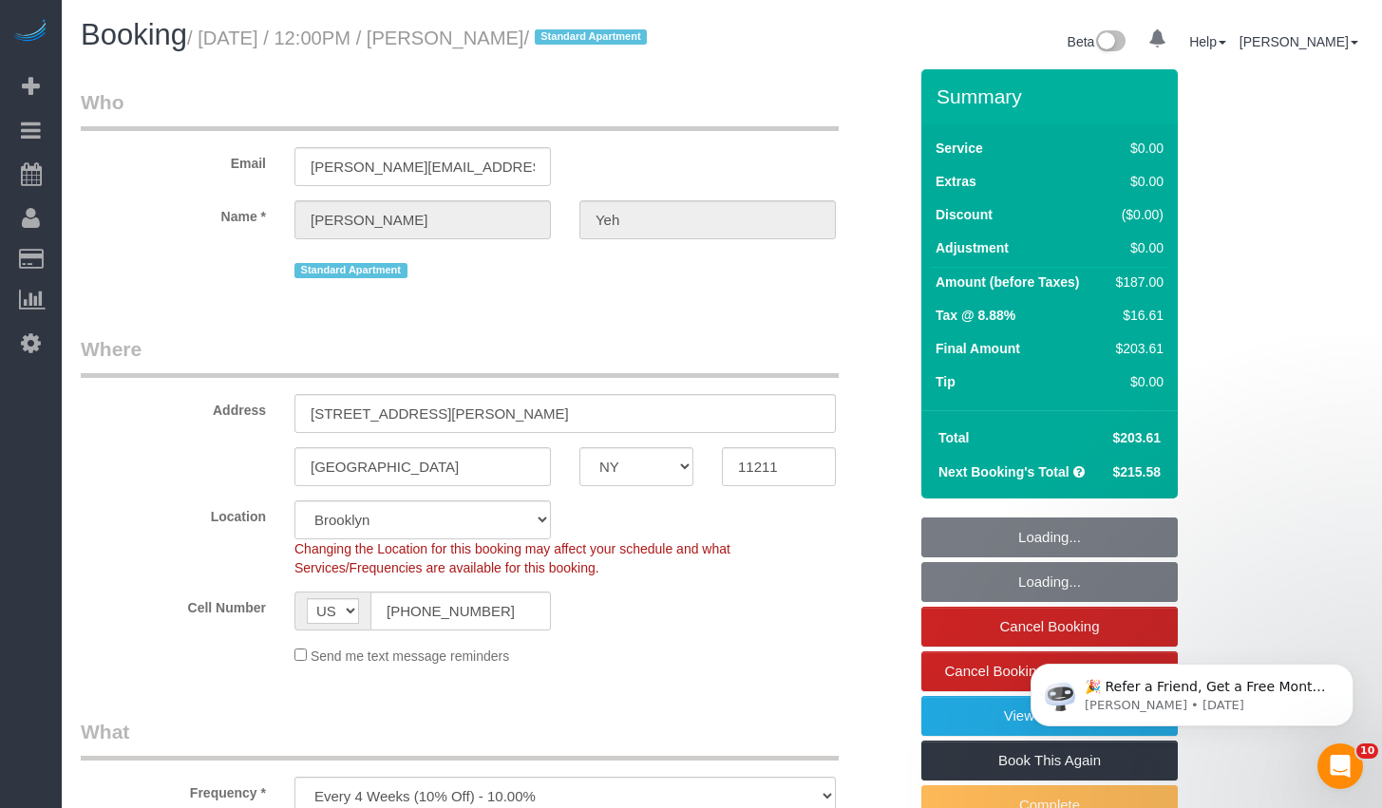
select select "2"
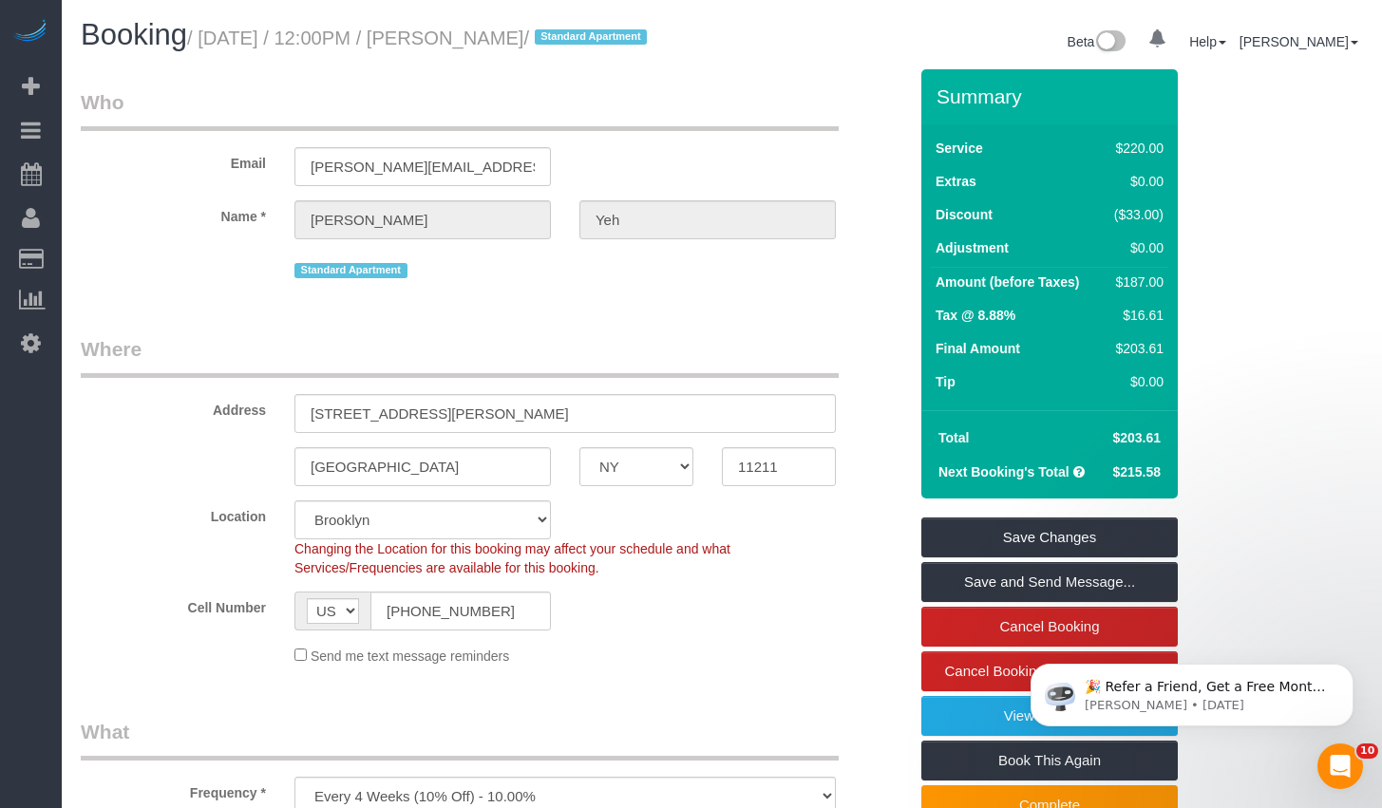
click at [187, 35] on span "Booking" at bounding box center [134, 34] width 106 height 33
drag, startPoint x: 216, startPoint y: 40, endPoint x: 563, endPoint y: 41, distance: 347.6
click at [563, 41] on small "/ August 21, 2025 / 12:00PM / Donald Yeh / Standard Apartment" at bounding box center [419, 38] width 465 height 21
copy small "August 21, 2025 / 12:00PM / Donald Yeh"
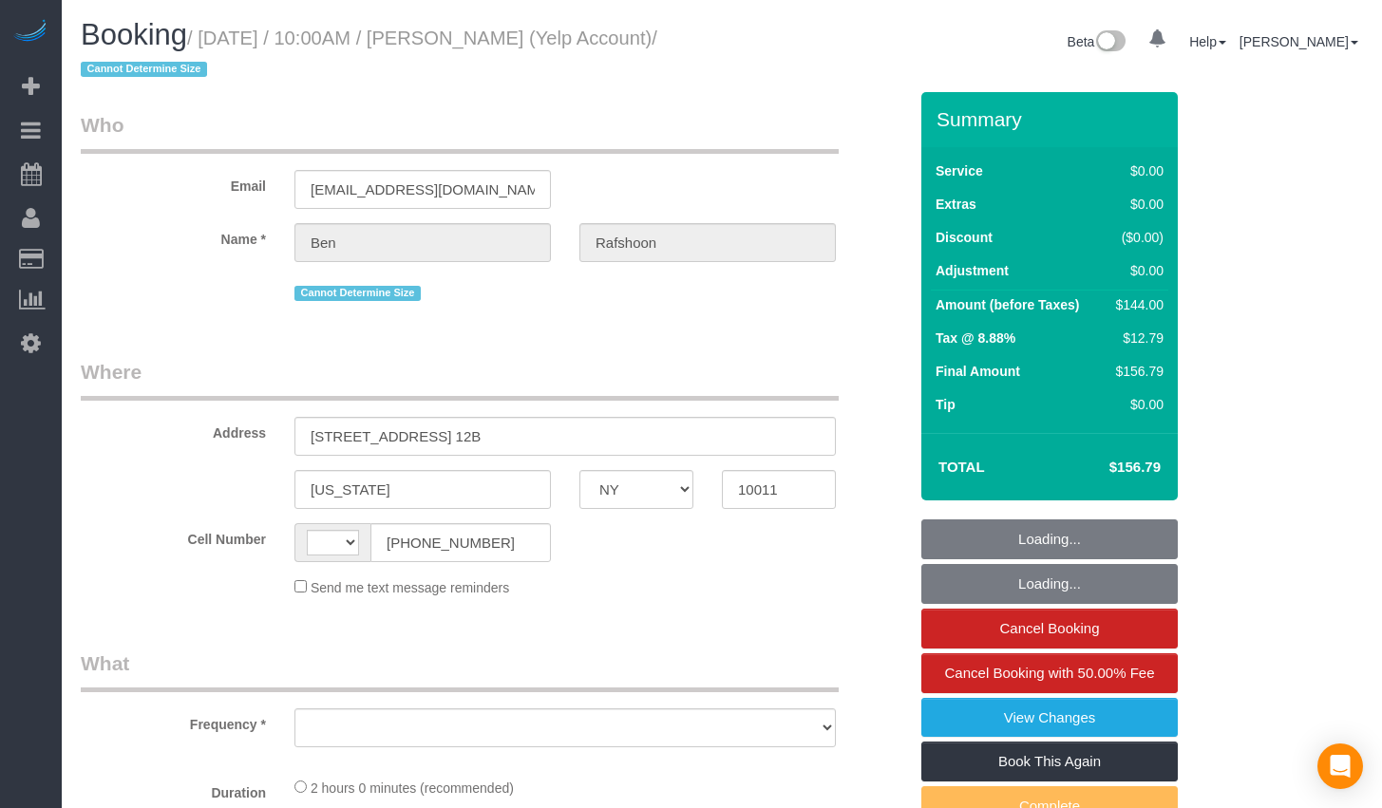
select select "NY"
select select "string:[GEOGRAPHIC_DATA]"
select select "object:624"
select select "number:89"
select select "number:90"
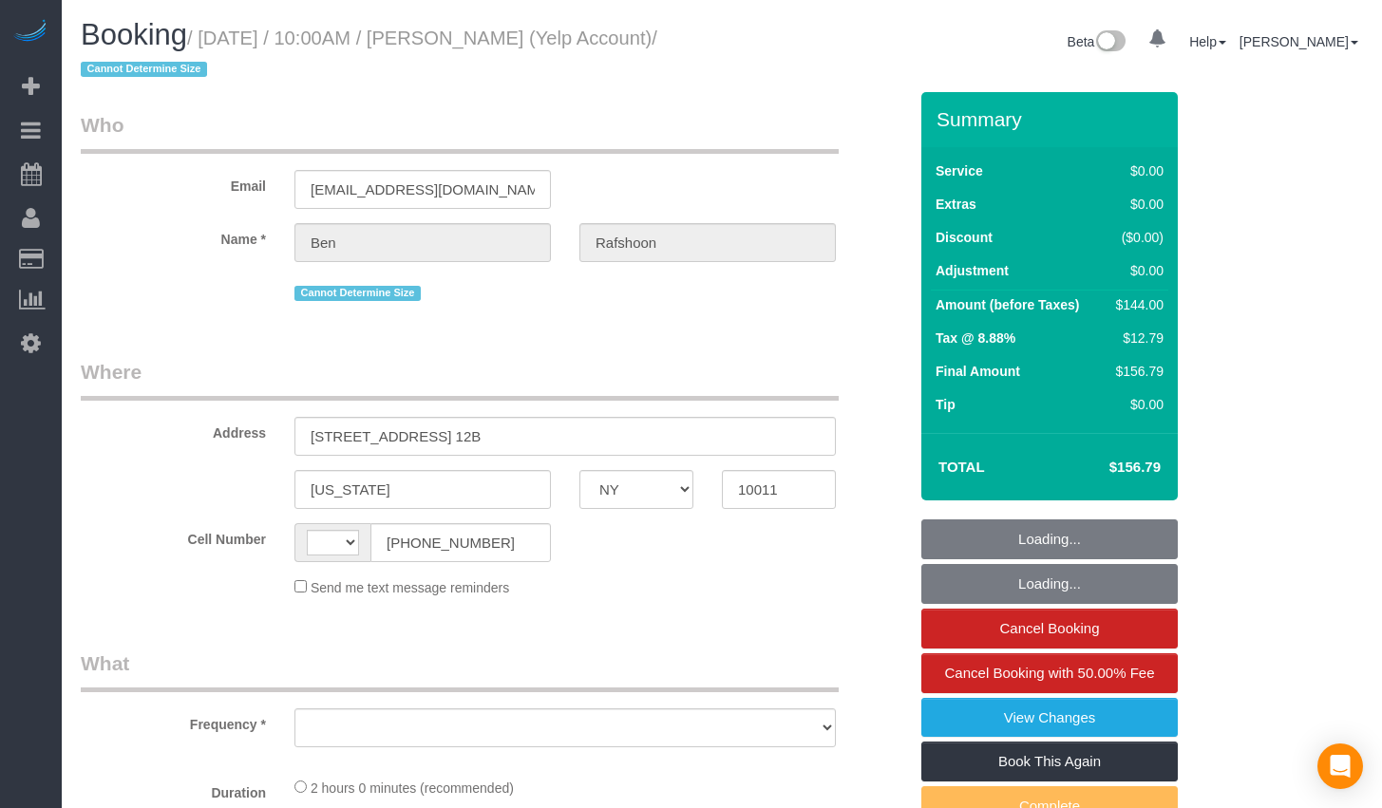
select select "number:15"
select select "number:7"
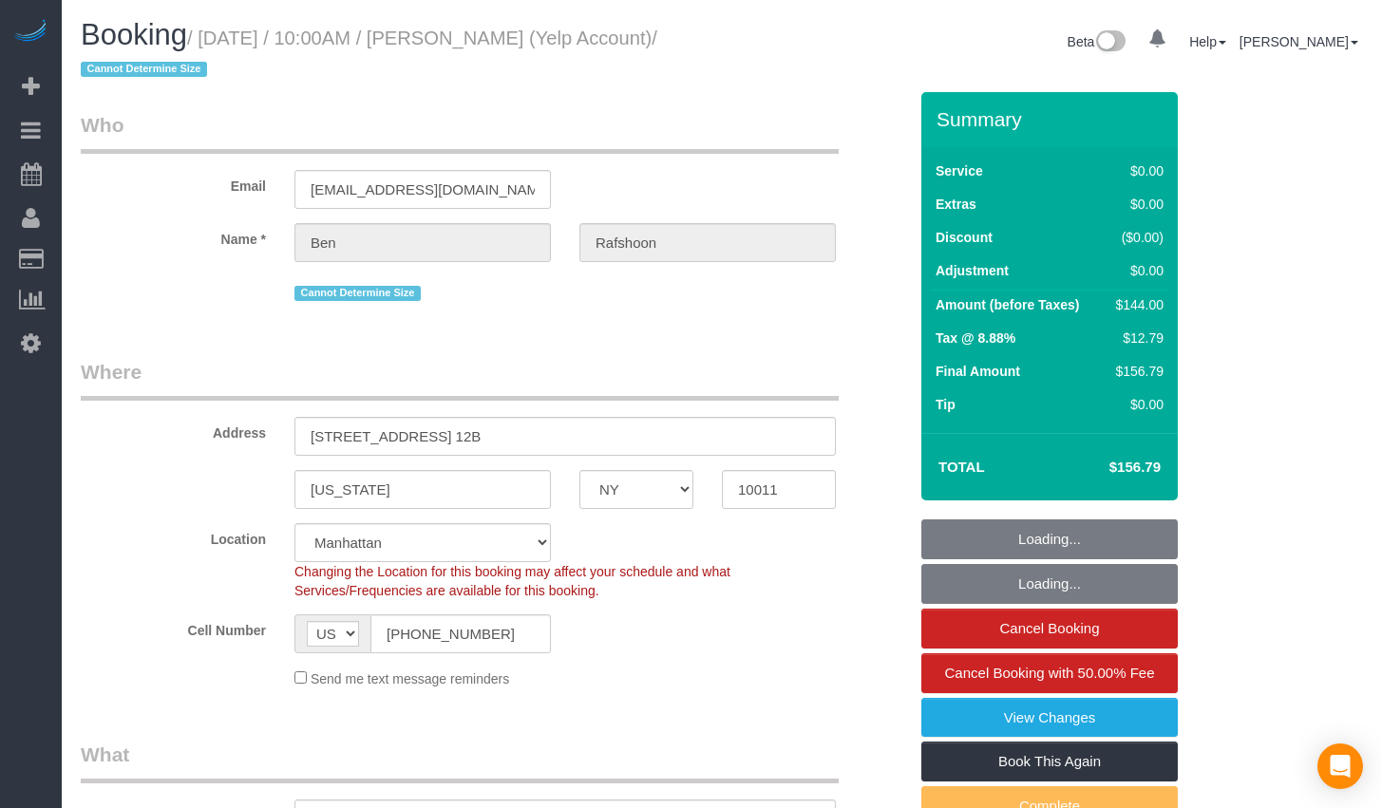
select select "object:882"
select select "string:stripe-pm_1QBkcr4VGloSiKo7SXTBdANX"
select select "1"
select select "spot1"
select select "1"
